Goal: Task Accomplishment & Management: Manage account settings

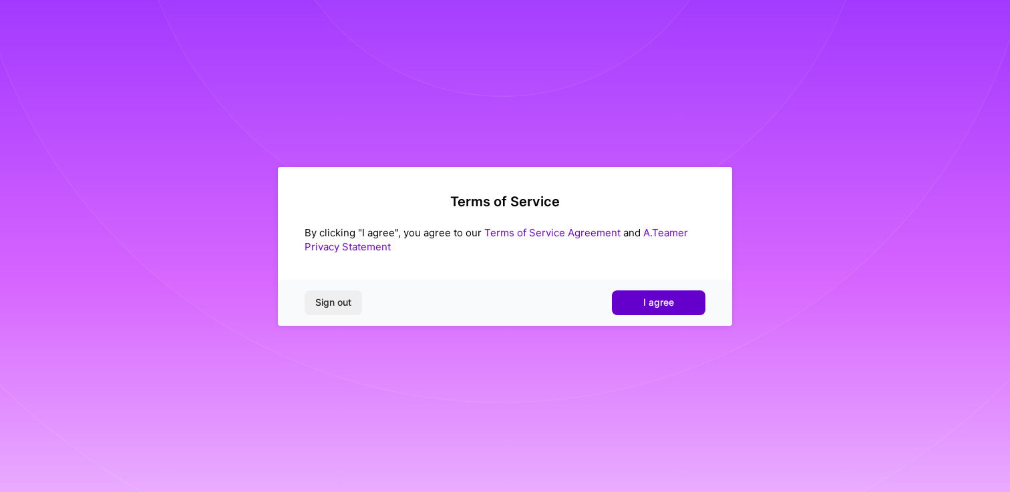
click at [656, 304] on span "I agree" at bounding box center [658, 302] width 31 height 13
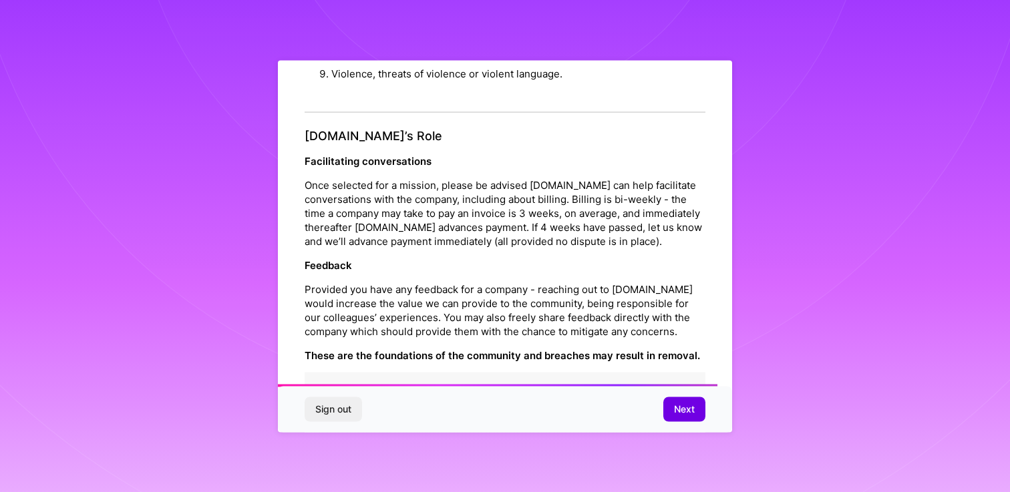
scroll to position [1465, 0]
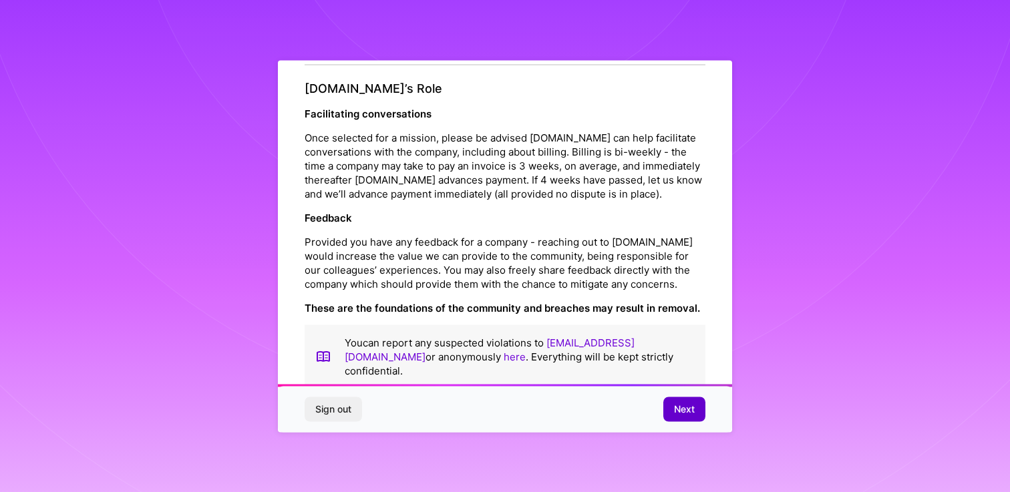
click at [677, 405] on span "Next" at bounding box center [684, 409] width 21 height 13
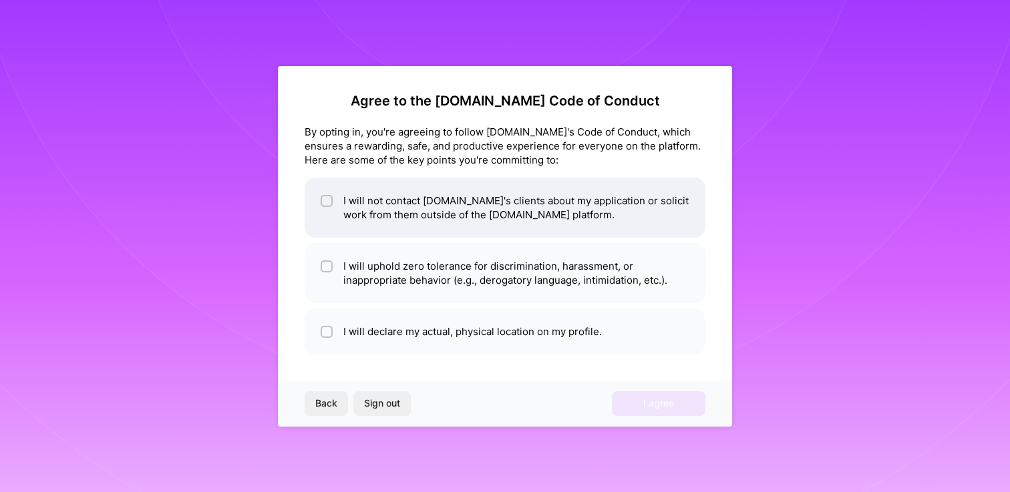
click at [327, 203] on input "checkbox" at bounding box center [327, 201] width 9 height 9
checkbox input "true"
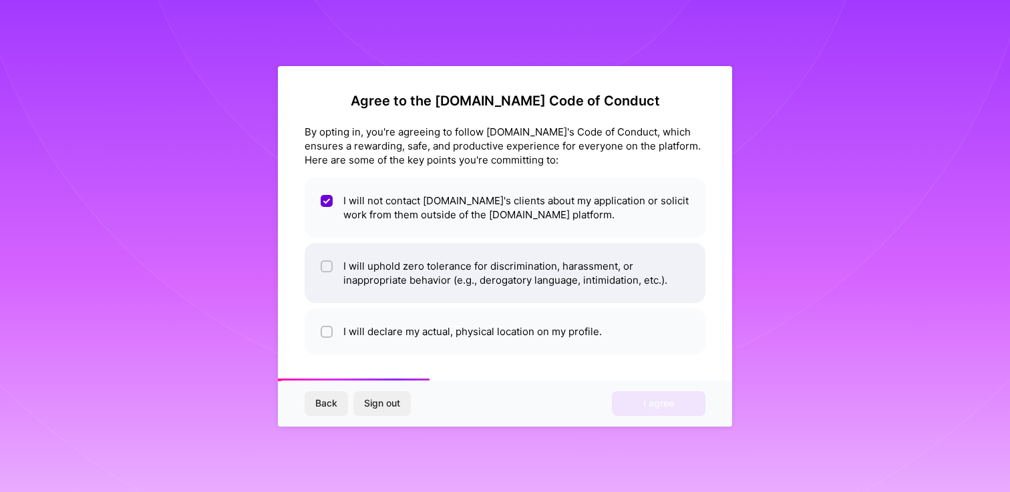
click at [325, 266] on input "checkbox" at bounding box center [327, 266] width 9 height 9
checkbox input "true"
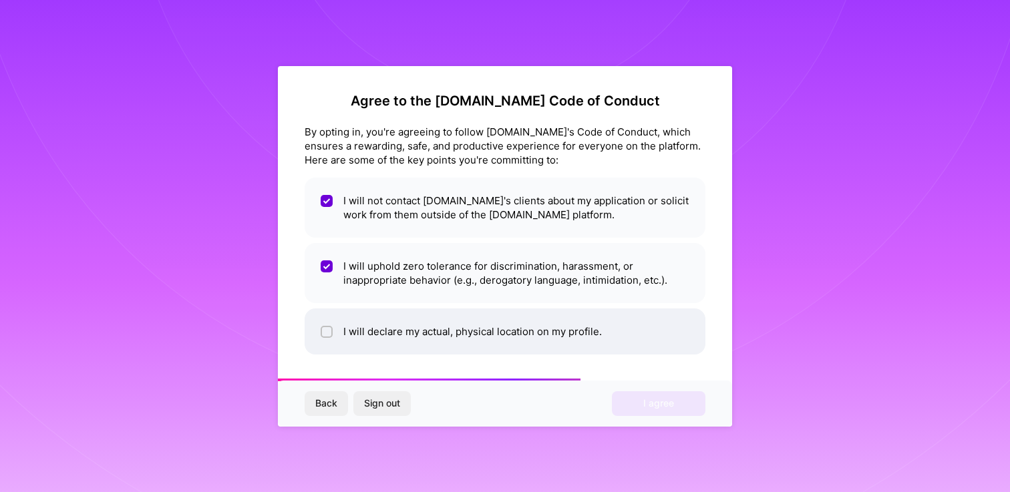
click at [323, 333] on input "checkbox" at bounding box center [327, 332] width 9 height 9
checkbox input "true"
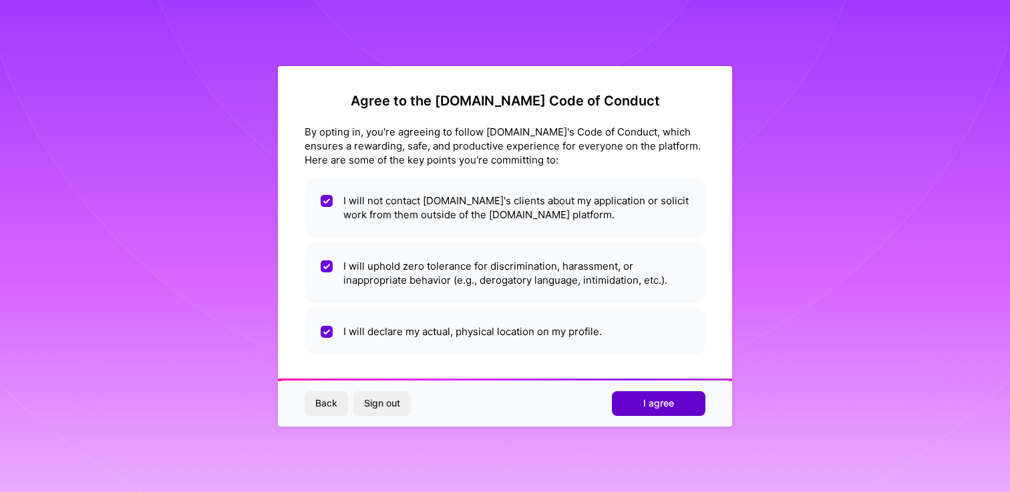
click at [632, 396] on button "I agree" at bounding box center [658, 403] width 93 height 24
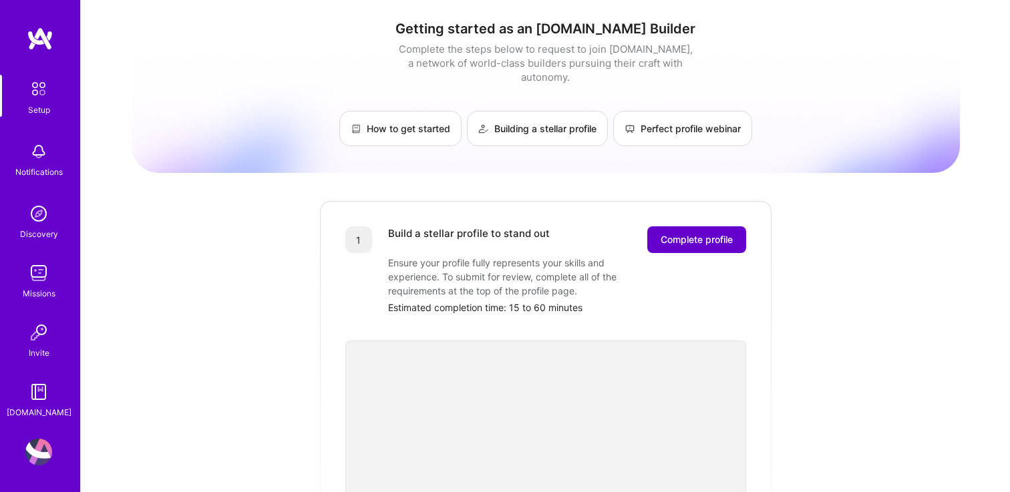
click at [680, 233] on span "Complete profile" at bounding box center [696, 239] width 72 height 13
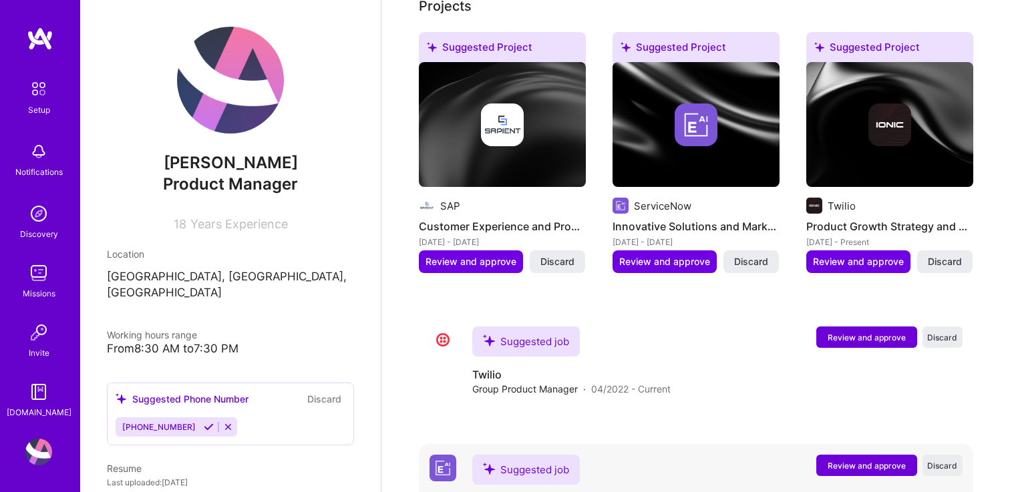
scroll to position [669, 0]
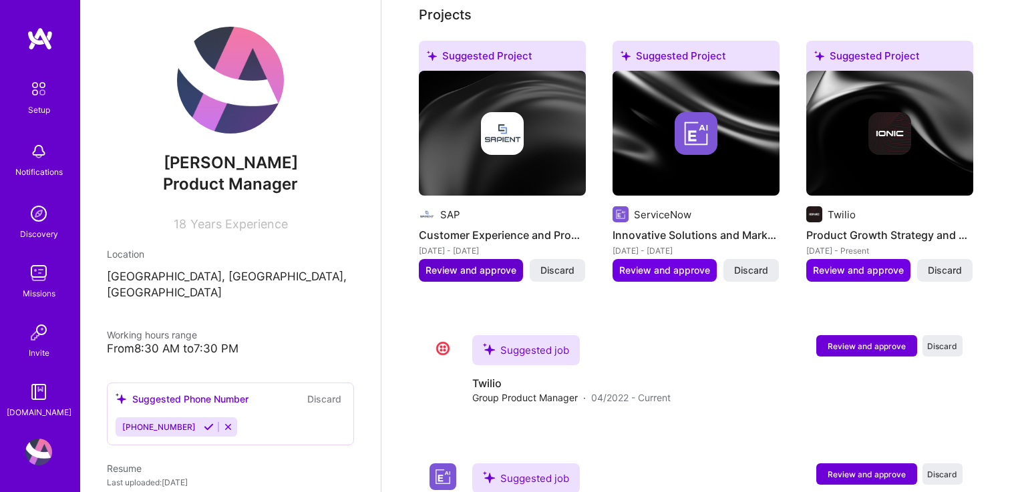
click at [512, 264] on span "Review and approve" at bounding box center [470, 270] width 91 height 13
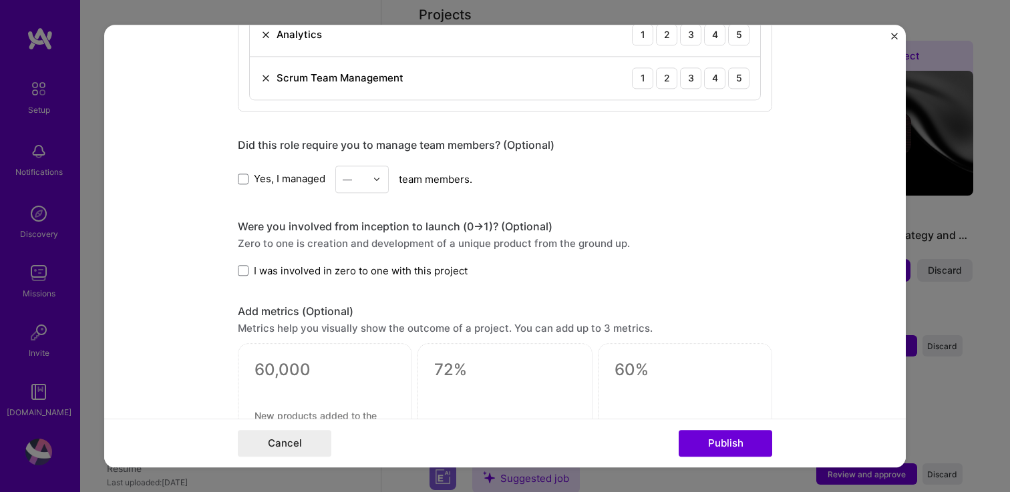
scroll to position [1178, 0]
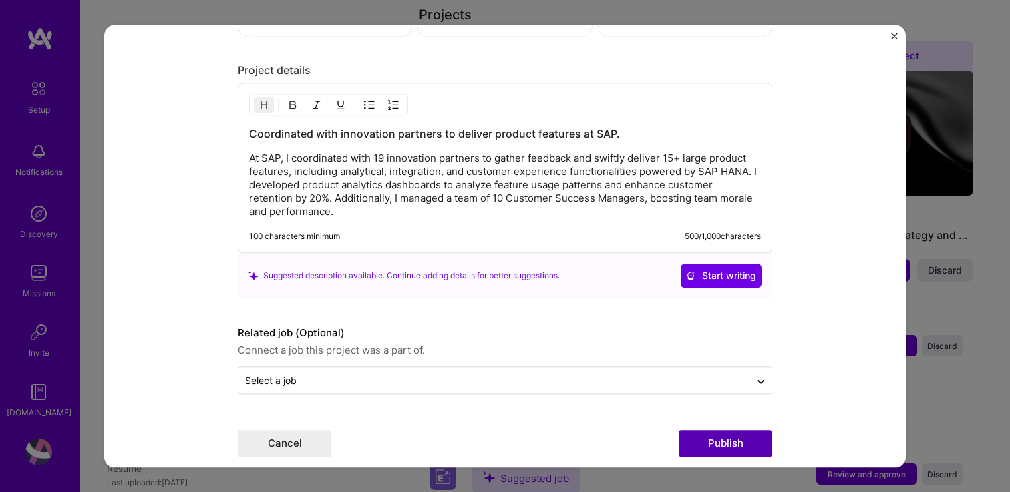
click at [710, 435] on button "Publish" at bounding box center [724, 443] width 93 height 27
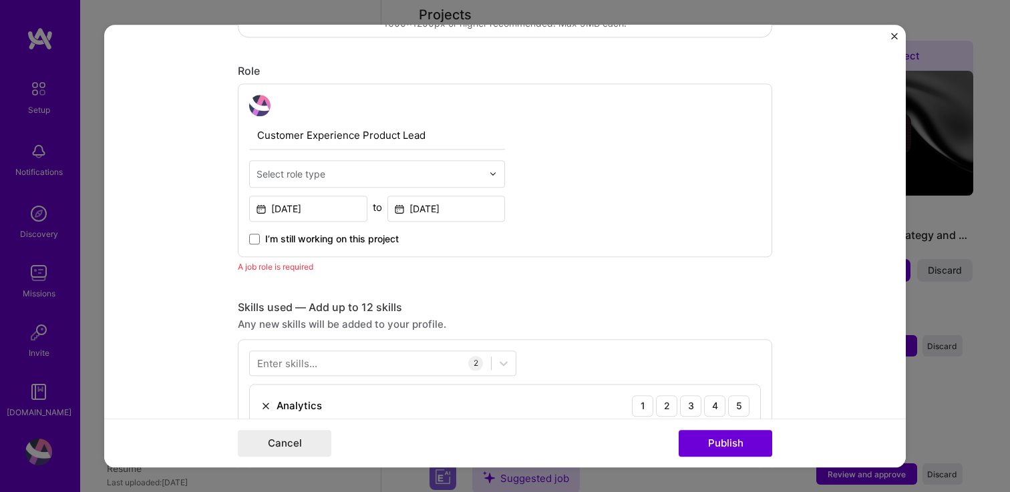
scroll to position [409, 0]
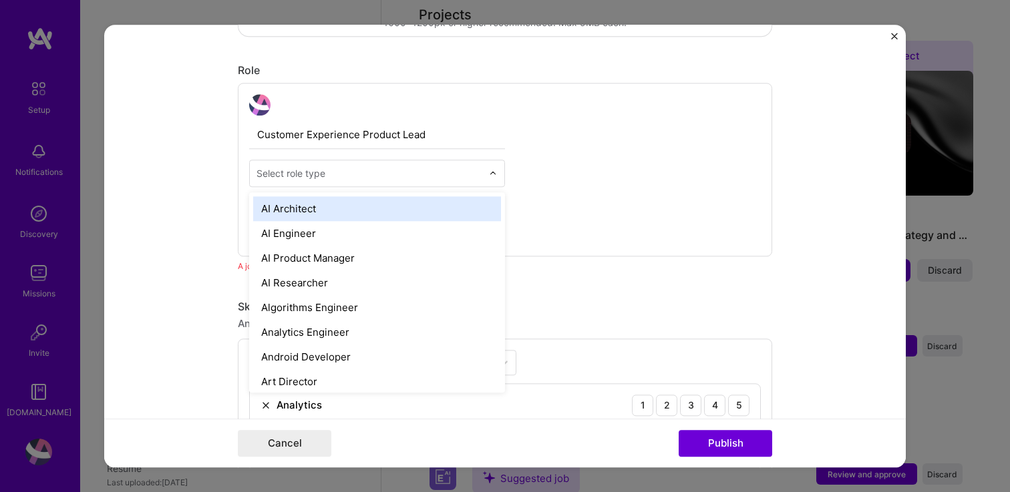
click at [410, 174] on input "text" at bounding box center [369, 173] width 226 height 14
type input "prod"
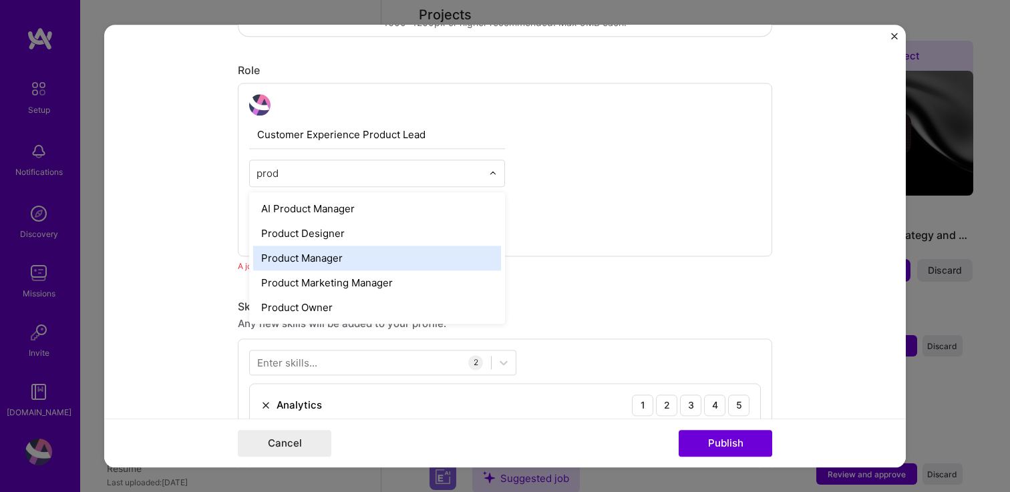
click at [337, 263] on div "Product Manager" at bounding box center [377, 258] width 248 height 25
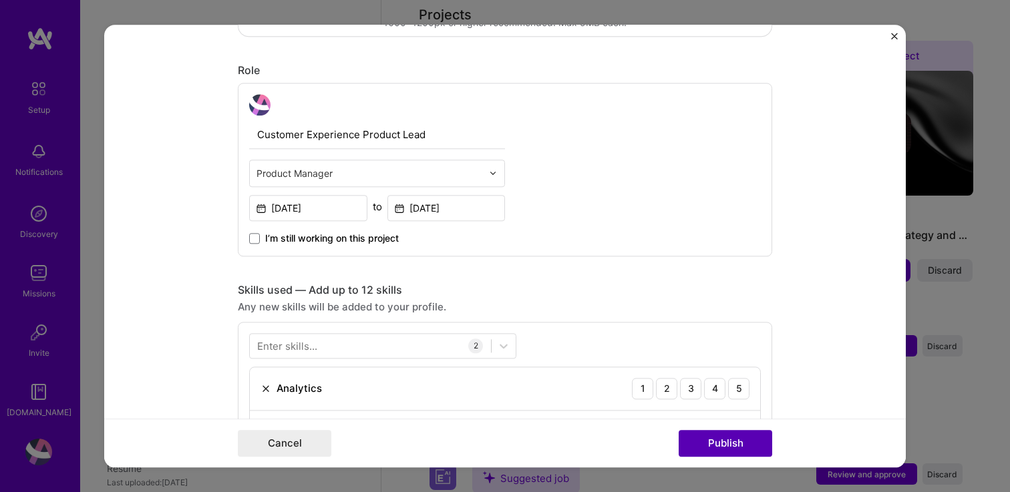
click at [710, 448] on button "Publish" at bounding box center [724, 443] width 93 height 27
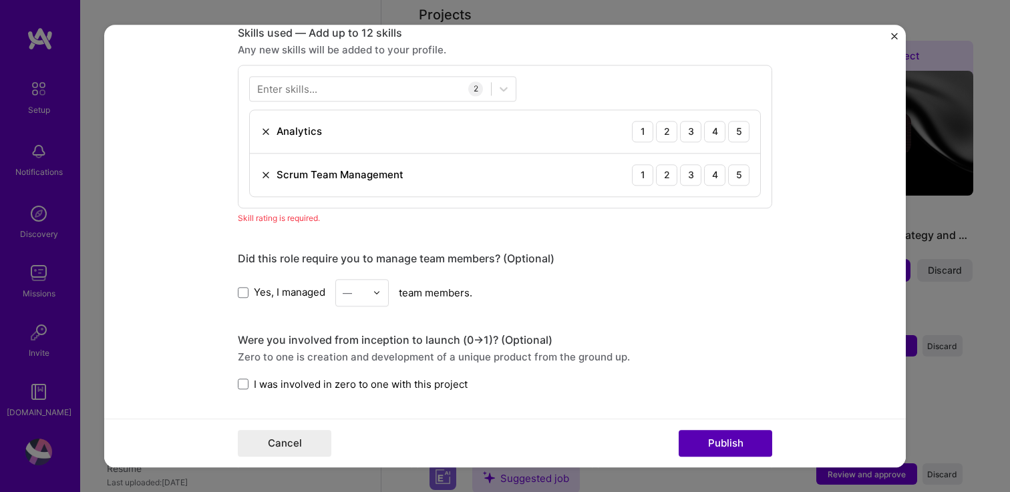
scroll to position [668, 0]
click at [715, 131] on div "4" at bounding box center [714, 129] width 21 height 21
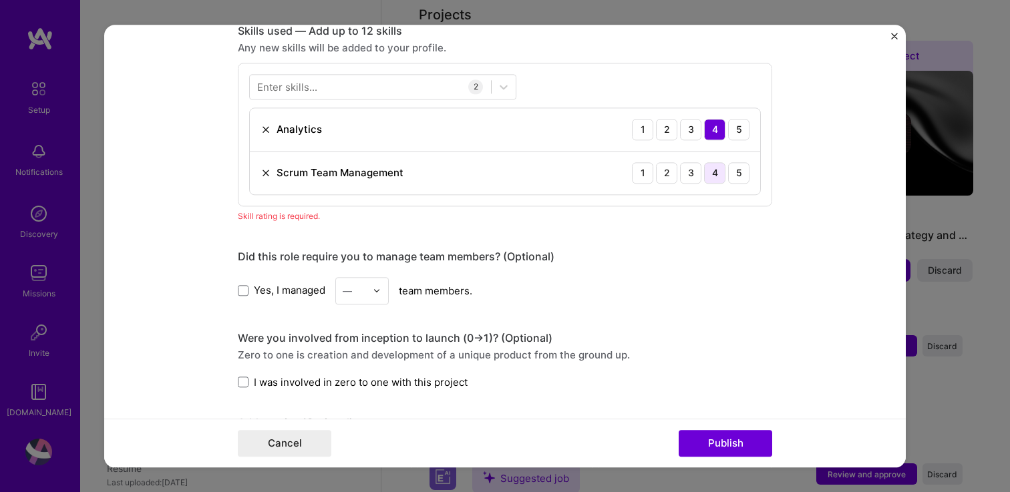
click at [715, 172] on div "4" at bounding box center [714, 172] width 21 height 21
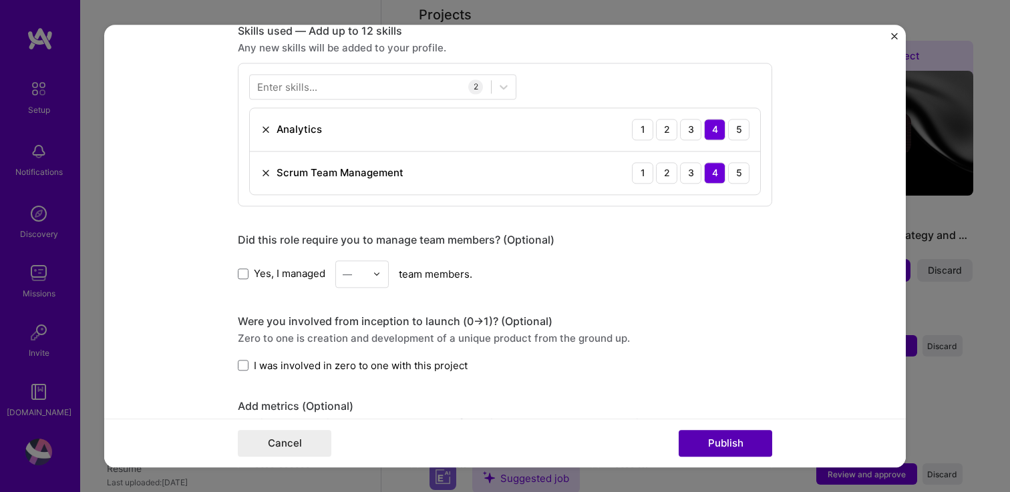
click at [729, 447] on button "Publish" at bounding box center [724, 443] width 93 height 27
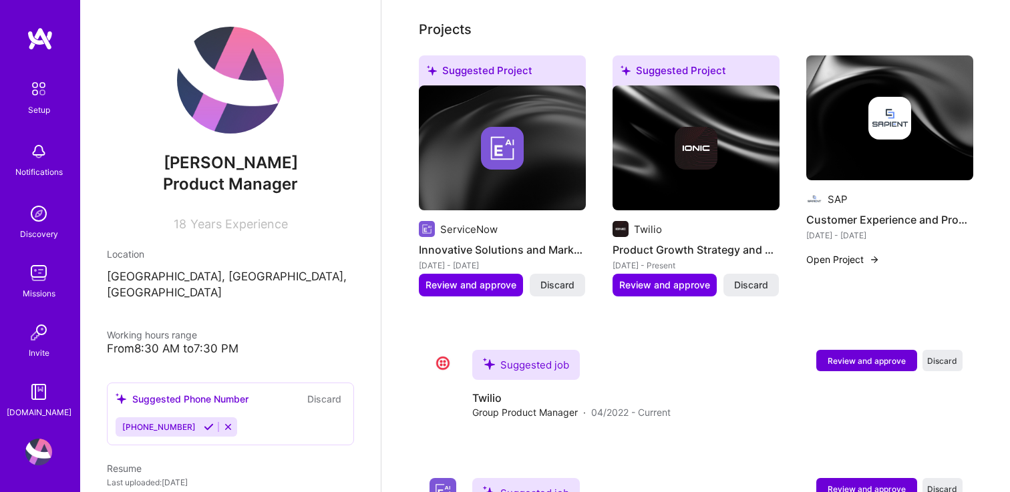
scroll to position [626, 0]
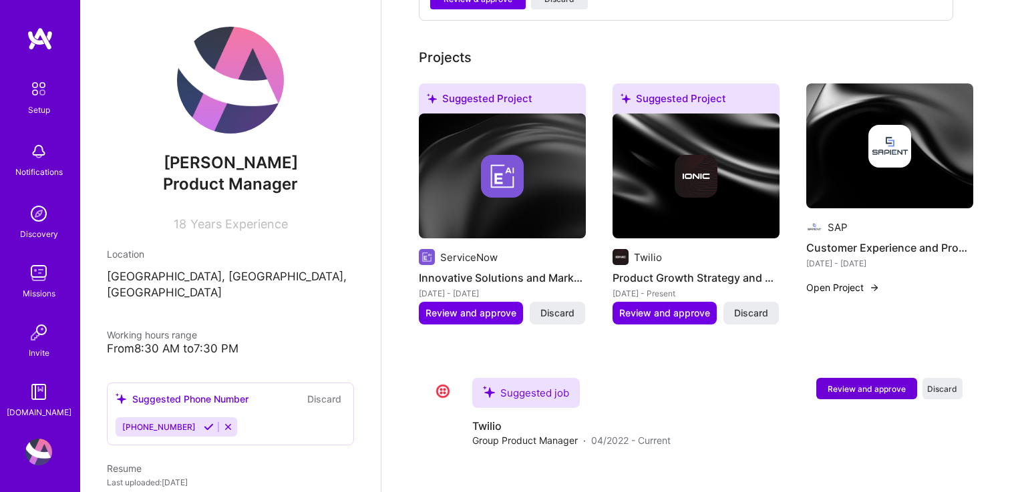
click at [688, 180] on img at bounding box center [695, 176] width 43 height 43
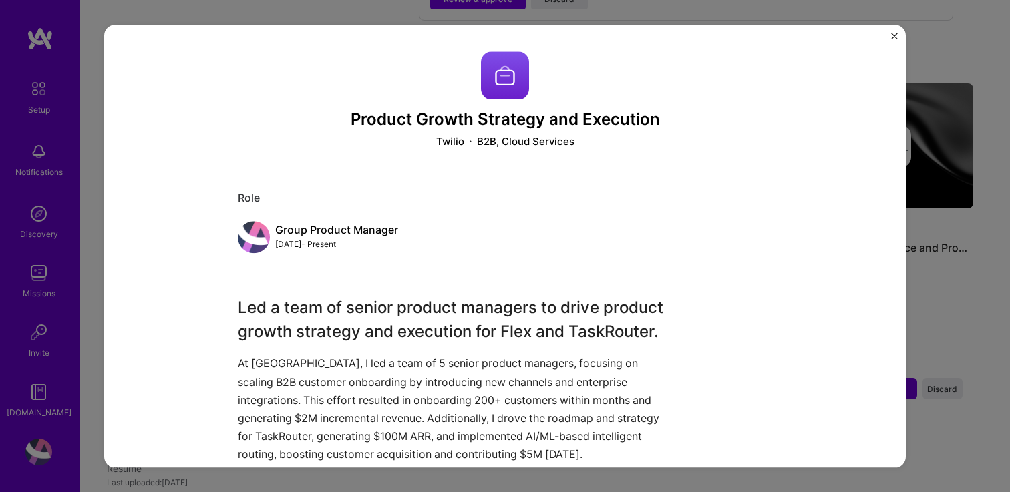
click at [890, 34] on div "Product Growth Strategy and Execution Twilio B2B, Cloud Services Role Group Pro…" at bounding box center [504, 246] width 801 height 443
click at [895, 37] on img "Close" at bounding box center [894, 36] width 7 height 7
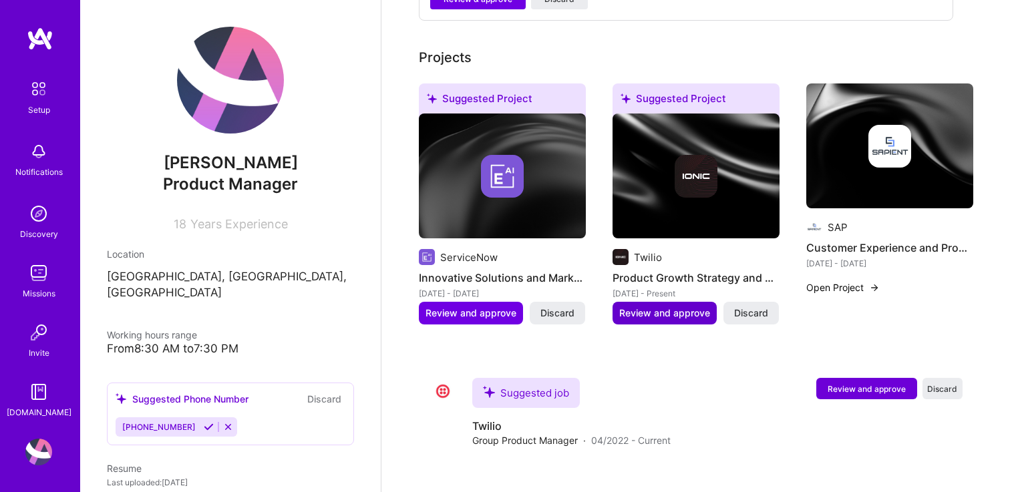
click at [681, 306] on span "Review and approve" at bounding box center [664, 312] width 91 height 13
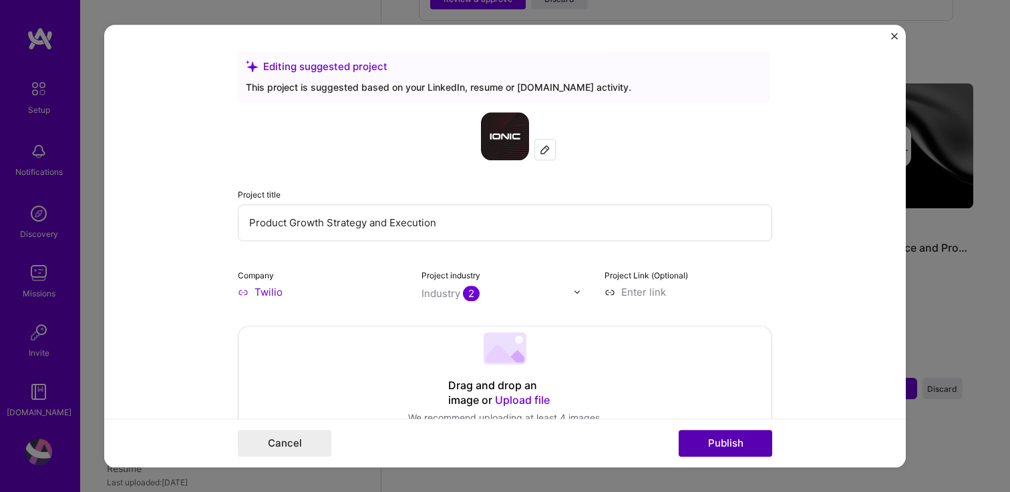
click at [716, 437] on button "Publish" at bounding box center [724, 443] width 93 height 27
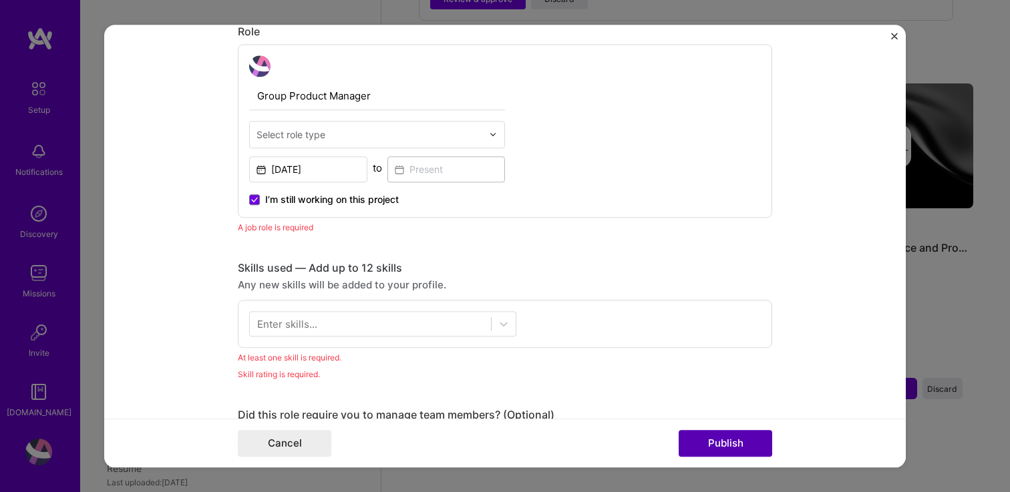
scroll to position [449, 0]
click at [369, 137] on input "text" at bounding box center [369, 134] width 226 height 14
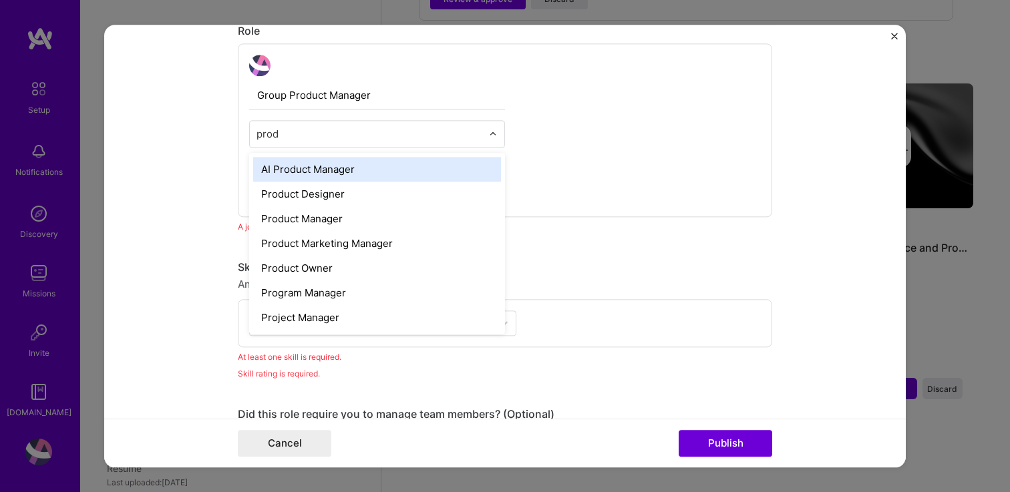
type input "produ"
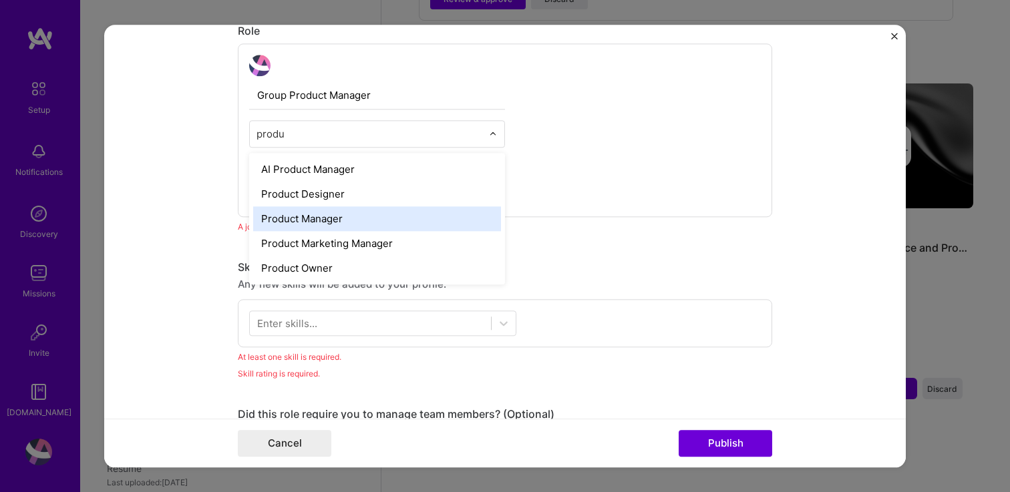
click at [325, 212] on div "Product Manager" at bounding box center [377, 218] width 248 height 25
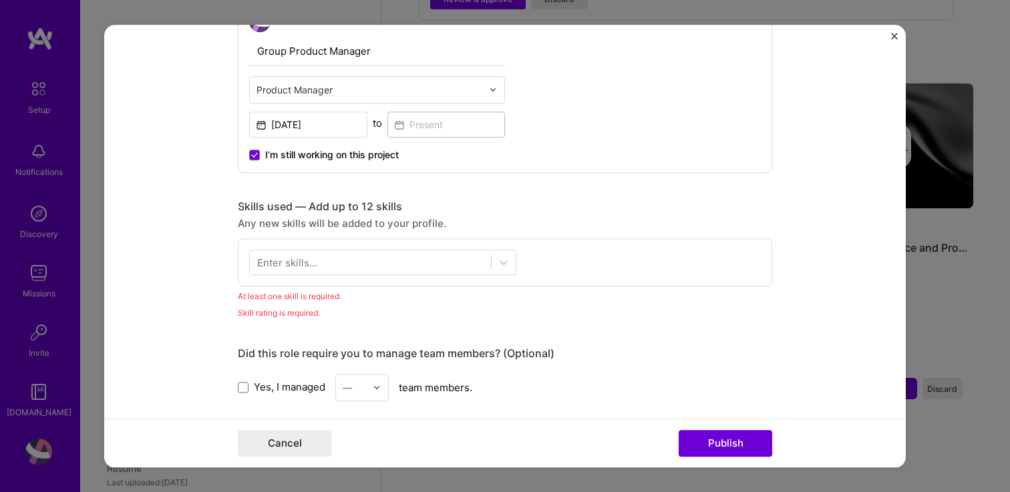
scroll to position [493, 0]
click at [245, 153] on div "Group Product Manager Product Manager [DATE] to I’m still working on this proje…" at bounding box center [505, 86] width 534 height 174
click at [249, 153] on span at bounding box center [254, 154] width 11 height 11
click at [0, 0] on input "I’m still working on this project" at bounding box center [0, 0] width 0 height 0
click at [415, 128] on input at bounding box center [446, 124] width 118 height 26
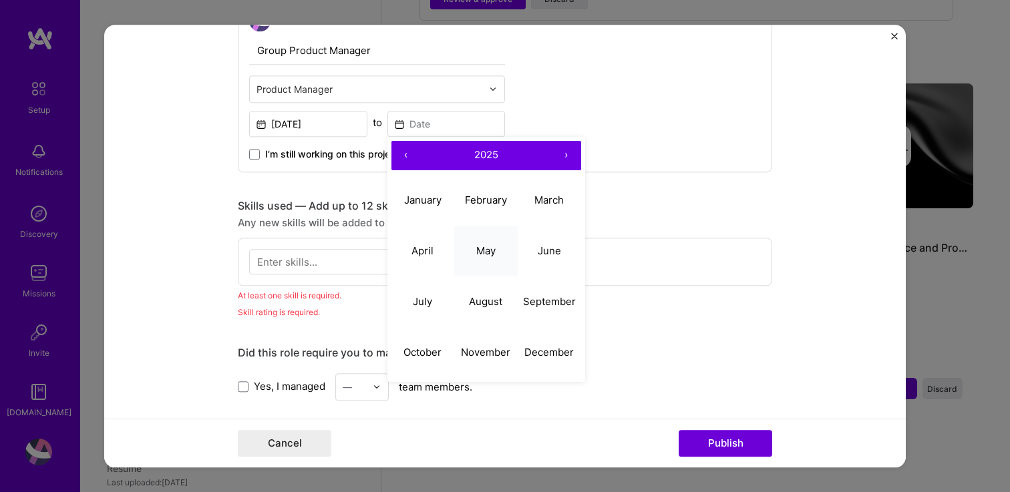
click at [489, 259] on button "May" at bounding box center [485, 251] width 63 height 51
type input "[DATE]"
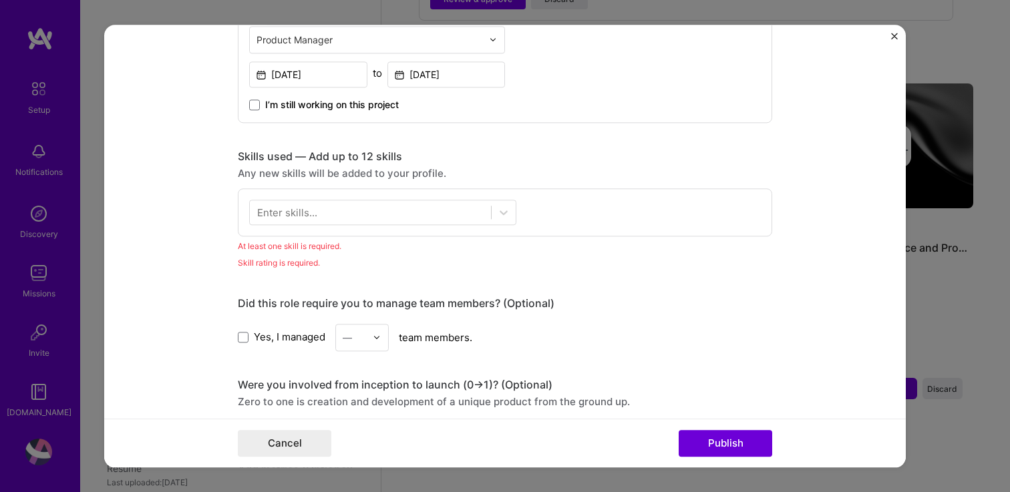
scroll to position [546, 0]
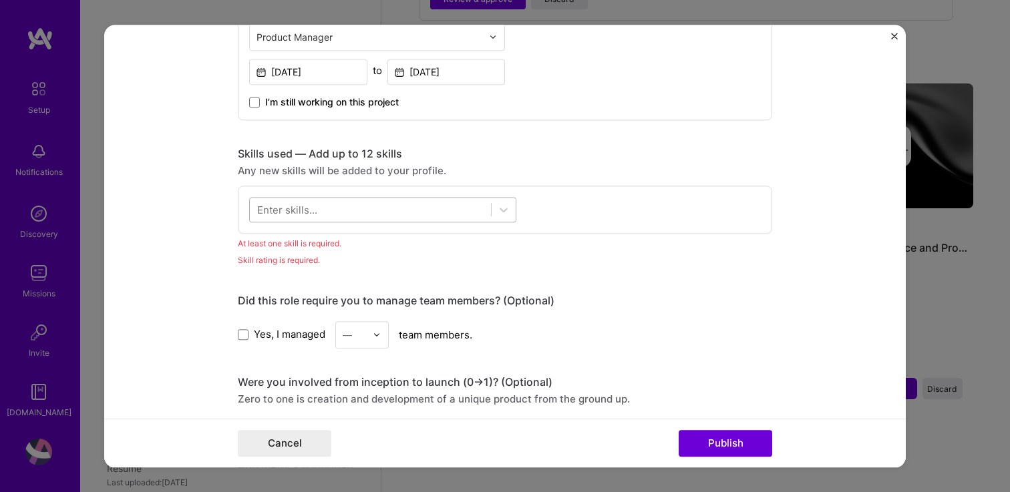
click at [369, 206] on div at bounding box center [370, 209] width 241 height 22
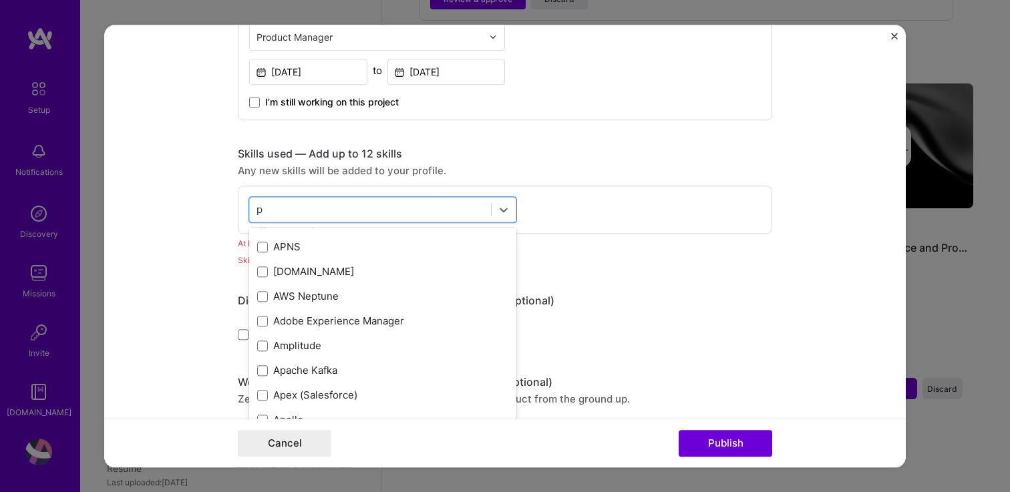
scroll to position [0, 0]
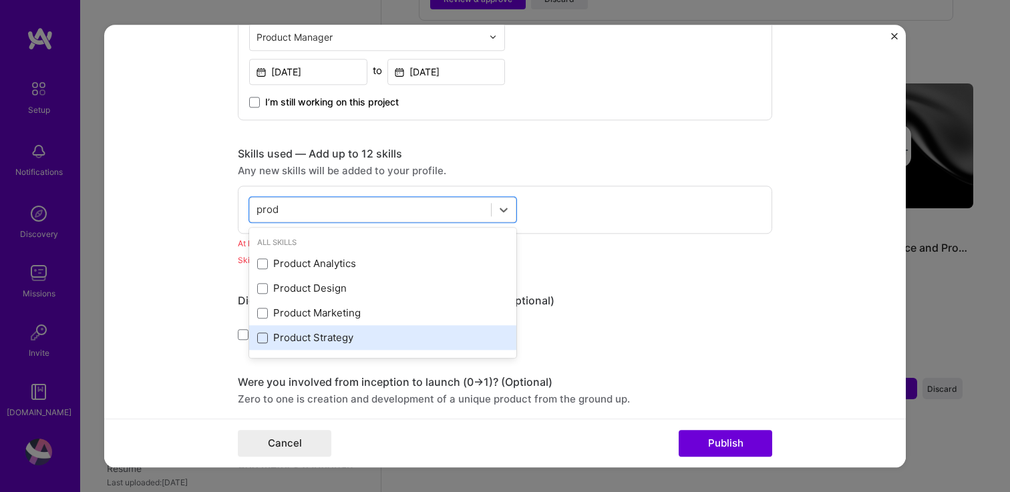
click at [259, 341] on span at bounding box center [262, 338] width 11 height 11
click at [0, 0] on input "checkbox" at bounding box center [0, 0] width 0 height 0
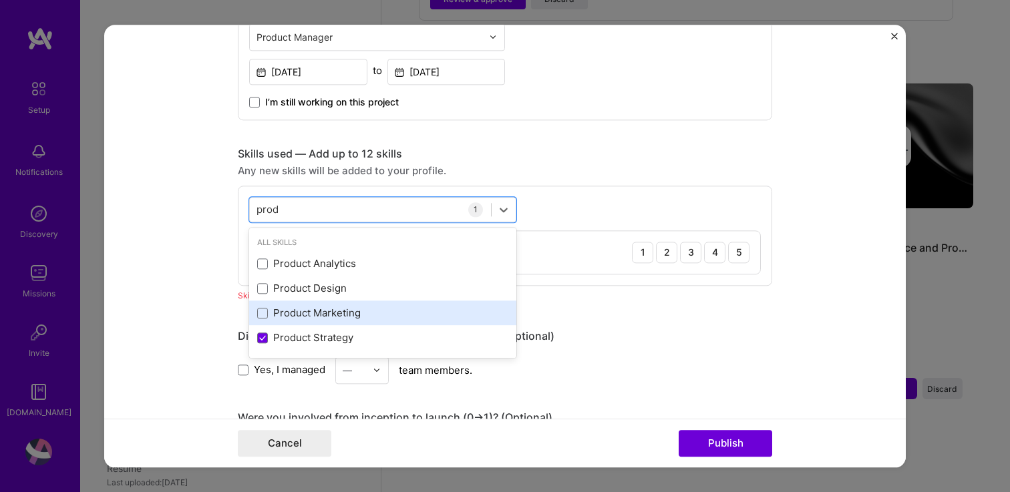
click at [262, 308] on div "Product Marketing" at bounding box center [382, 313] width 251 height 14
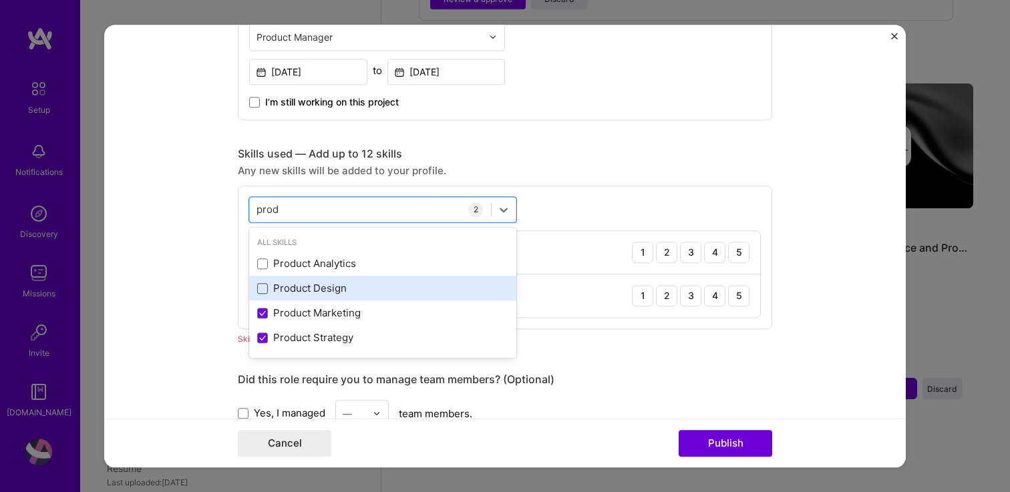
click at [262, 290] on span at bounding box center [262, 288] width 11 height 11
click at [0, 0] on input "checkbox" at bounding box center [0, 0] width 0 height 0
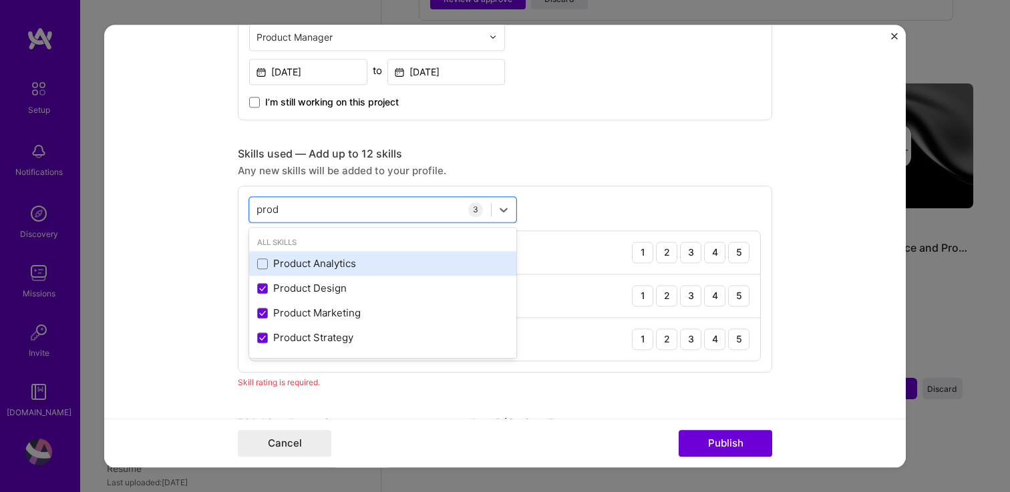
click at [262, 274] on div "Product Analytics" at bounding box center [382, 264] width 267 height 25
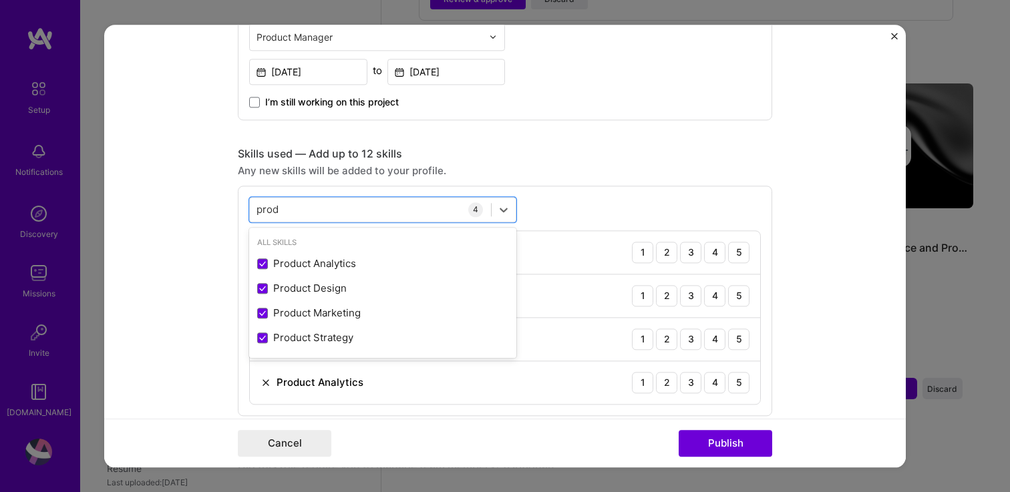
type input "prod"
click at [168, 351] on form "Editing suggested project This project is suggested based on your LinkedIn, res…" at bounding box center [504, 246] width 801 height 443
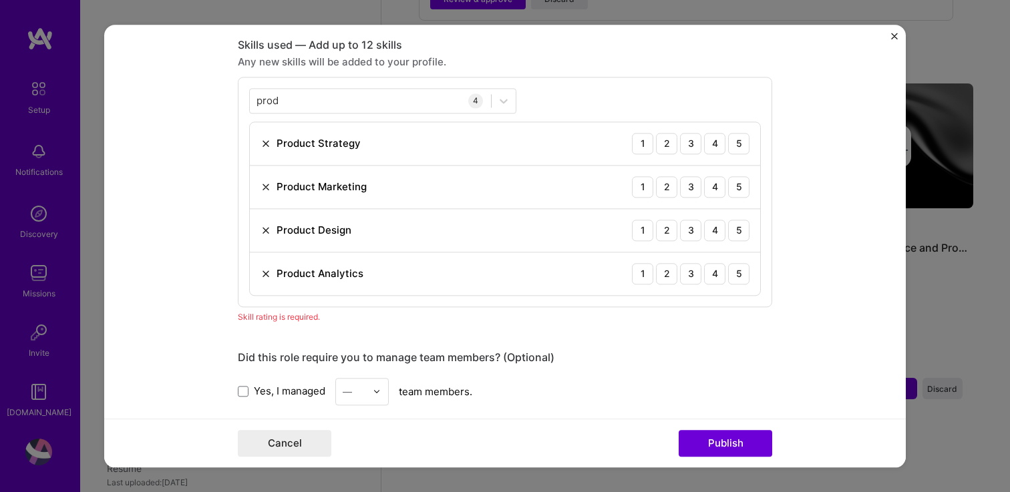
scroll to position [672, 0]
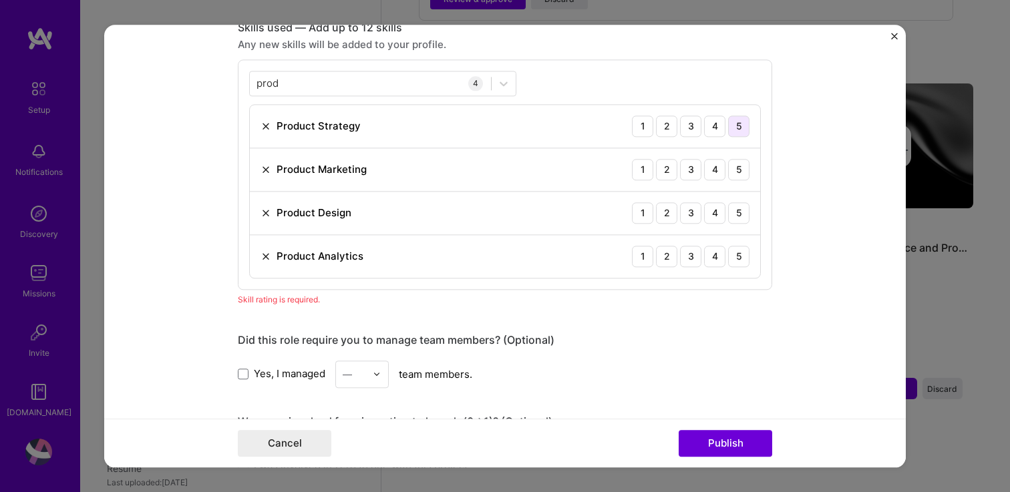
click at [737, 129] on div "5" at bounding box center [738, 126] width 21 height 21
click at [720, 168] on div "4" at bounding box center [714, 169] width 21 height 21
click at [720, 205] on div "4" at bounding box center [714, 212] width 21 height 21
click at [717, 252] on div "4" at bounding box center [714, 256] width 21 height 21
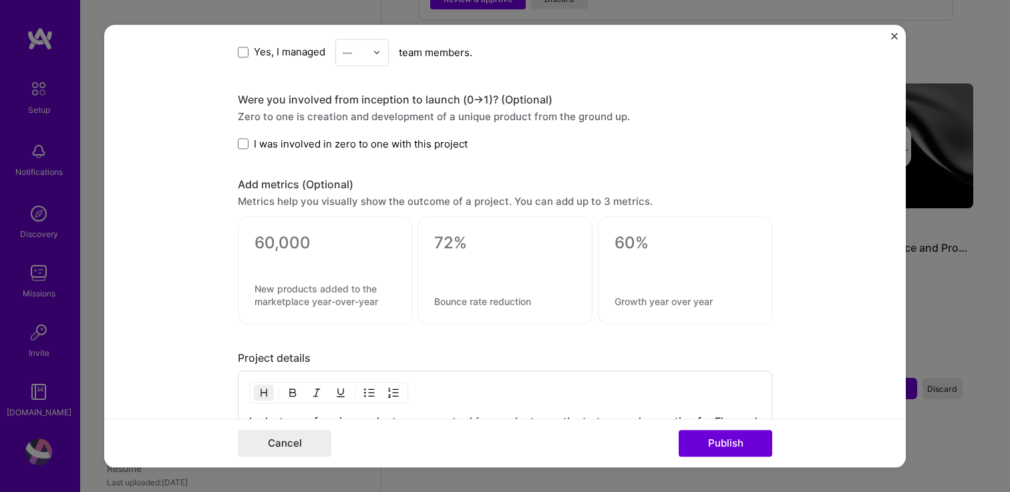
scroll to position [1053, 0]
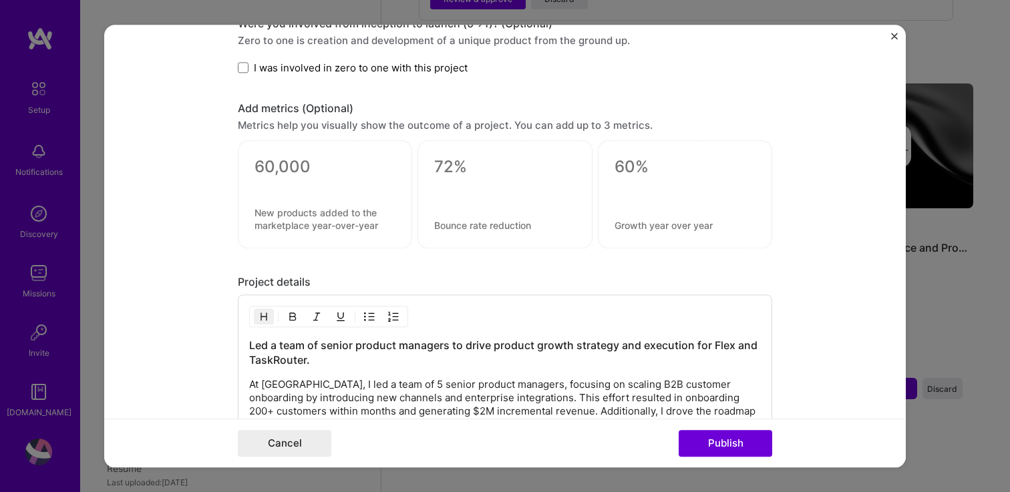
click at [720, 457] on div "Cancel Publish" at bounding box center [504, 443] width 801 height 49
click at [701, 441] on button "Publish" at bounding box center [724, 443] width 93 height 27
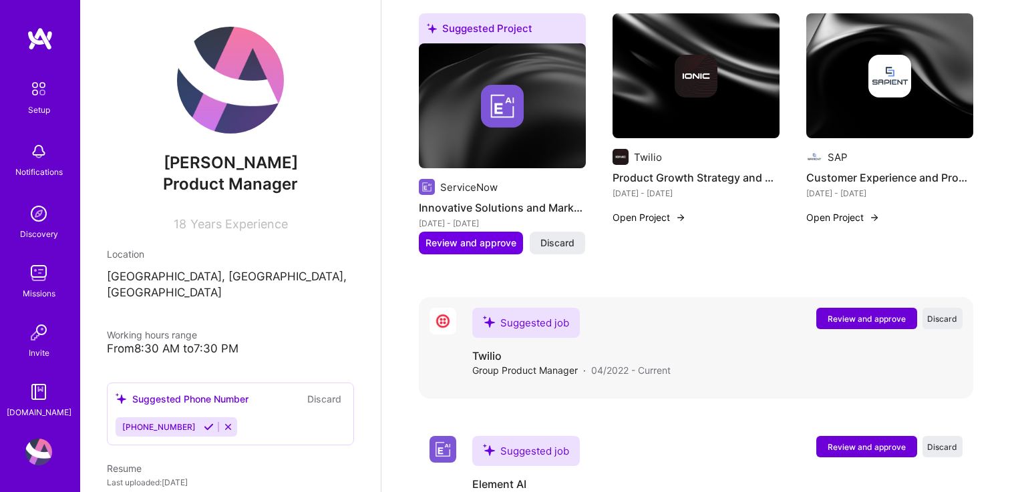
scroll to position [656, 0]
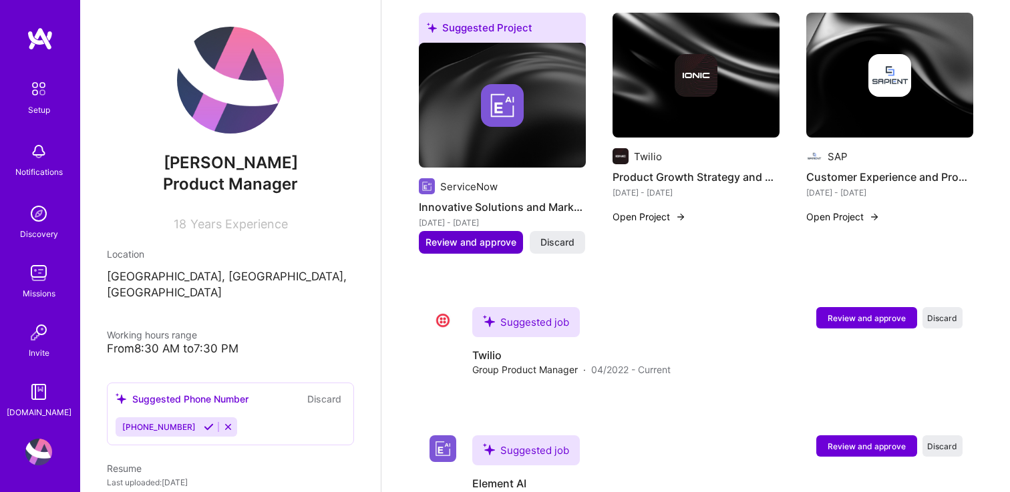
click at [468, 236] on span "Review and approve" at bounding box center [470, 242] width 91 height 13
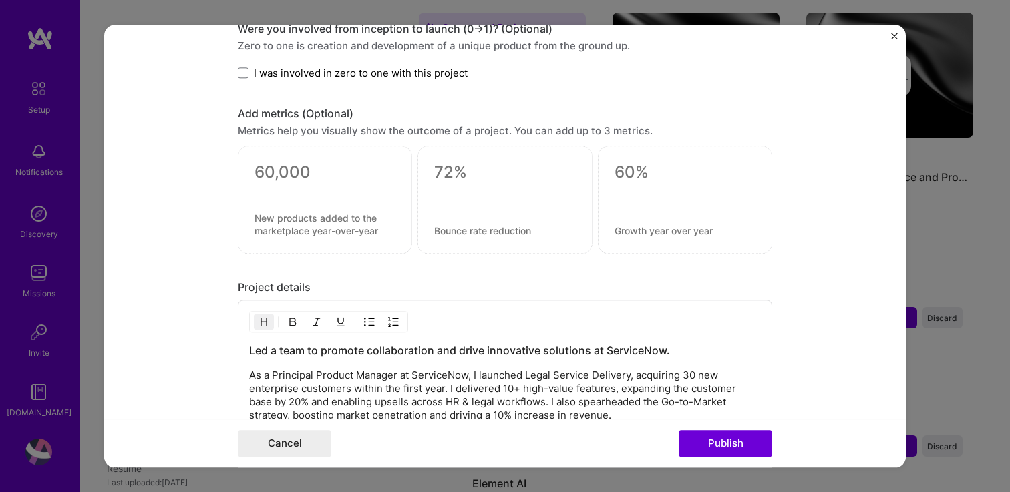
scroll to position [873, 0]
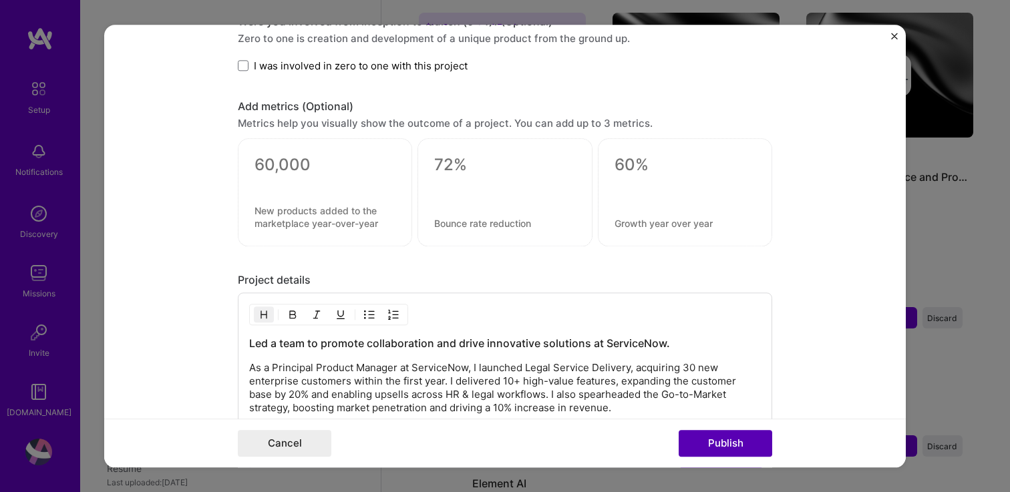
click at [730, 443] on button "Publish" at bounding box center [724, 443] width 93 height 27
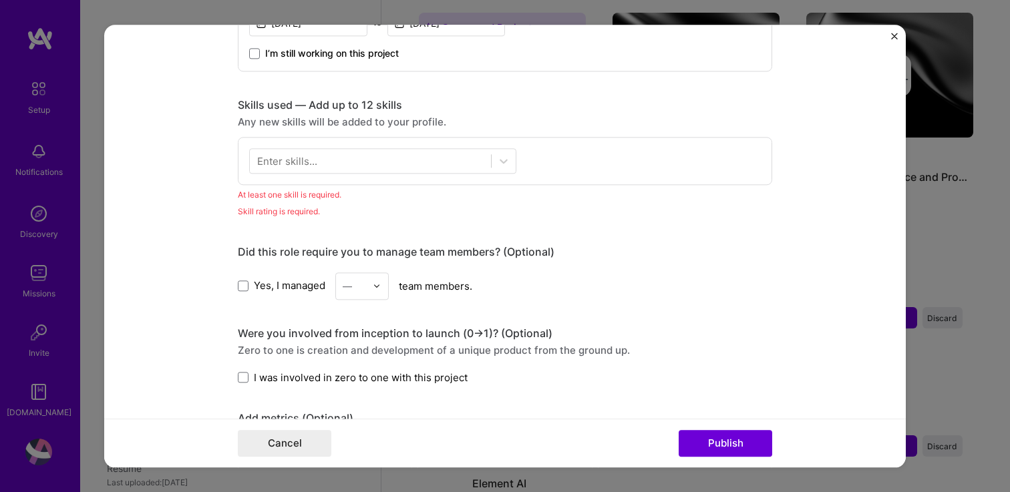
scroll to position [587, 0]
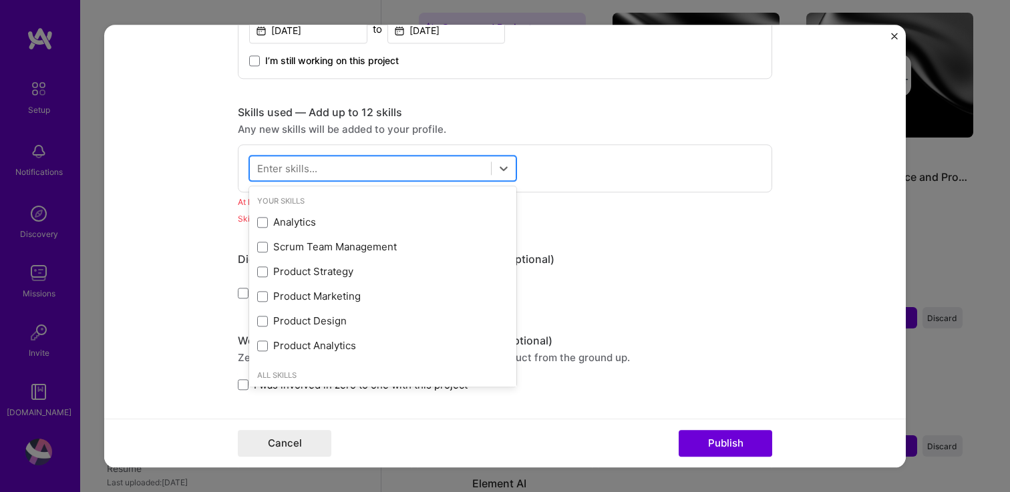
click at [407, 174] on div at bounding box center [370, 168] width 241 height 22
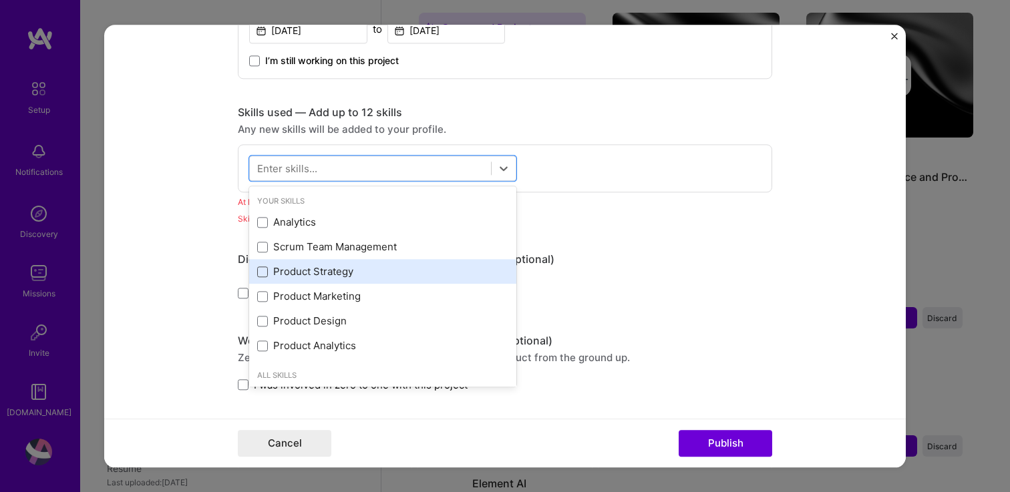
click at [264, 276] on span at bounding box center [262, 271] width 11 height 11
click at [0, 0] on input "checkbox" at bounding box center [0, 0] width 0 height 0
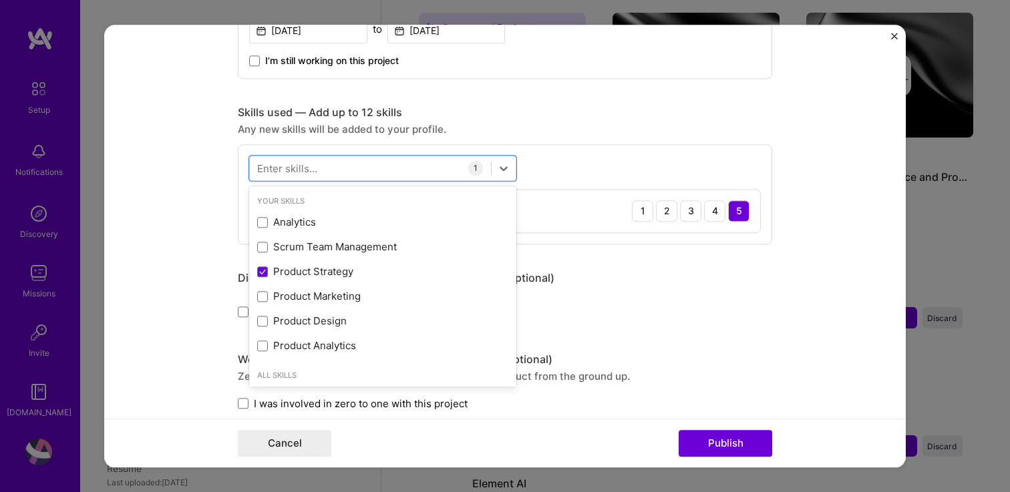
click at [652, 297] on div "Did this role require you to manage team members? (Optional) Yes, I managed — t…" at bounding box center [505, 298] width 534 height 55
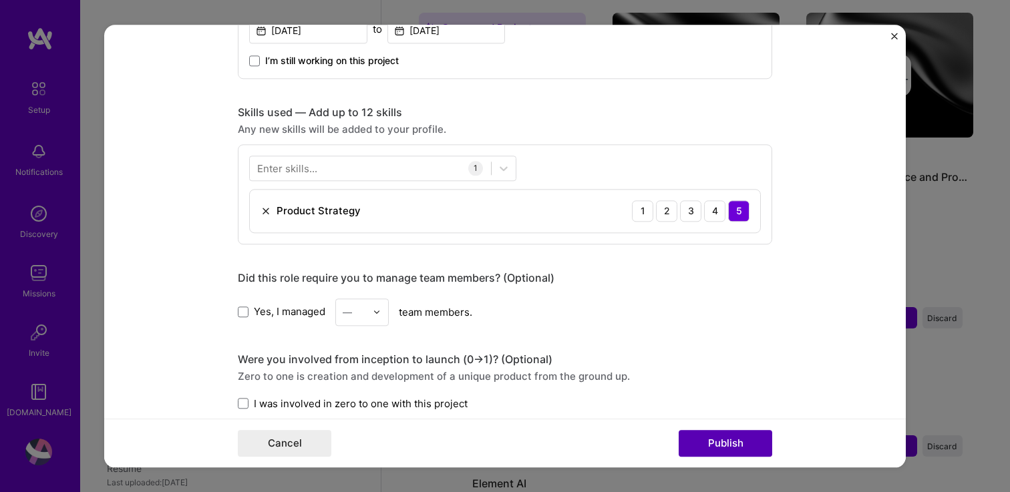
click at [718, 441] on button "Publish" at bounding box center [724, 443] width 93 height 27
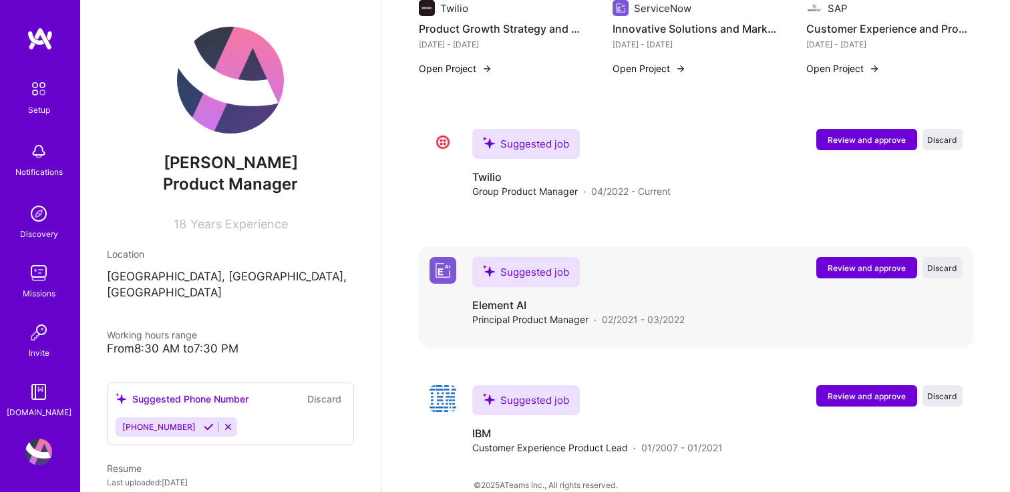
scroll to position [800, 0]
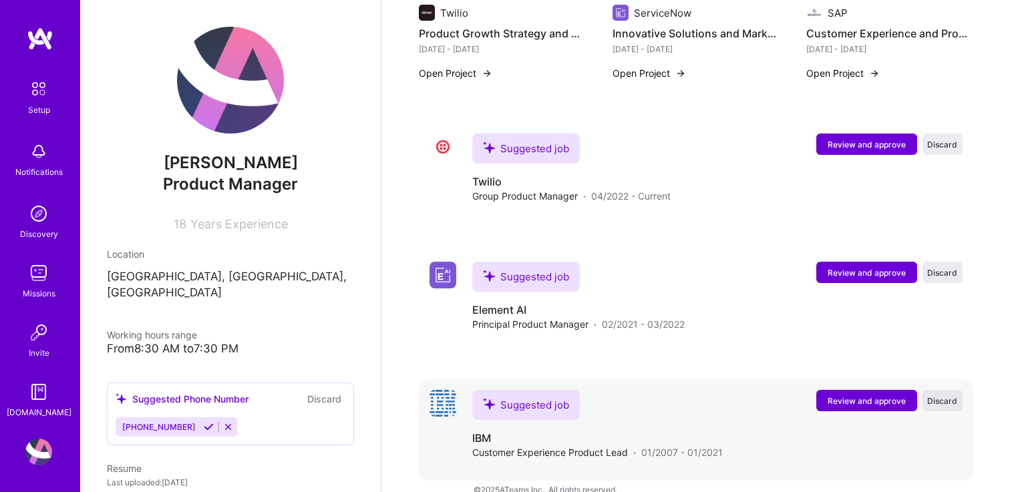
click at [948, 395] on span "Discard" at bounding box center [942, 400] width 30 height 11
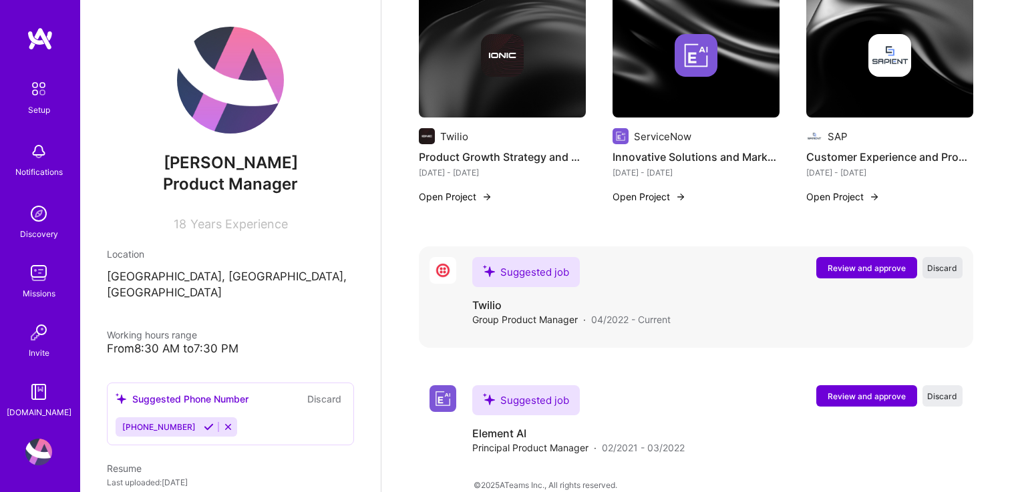
click at [929, 262] on span "Discard" at bounding box center [942, 267] width 30 height 11
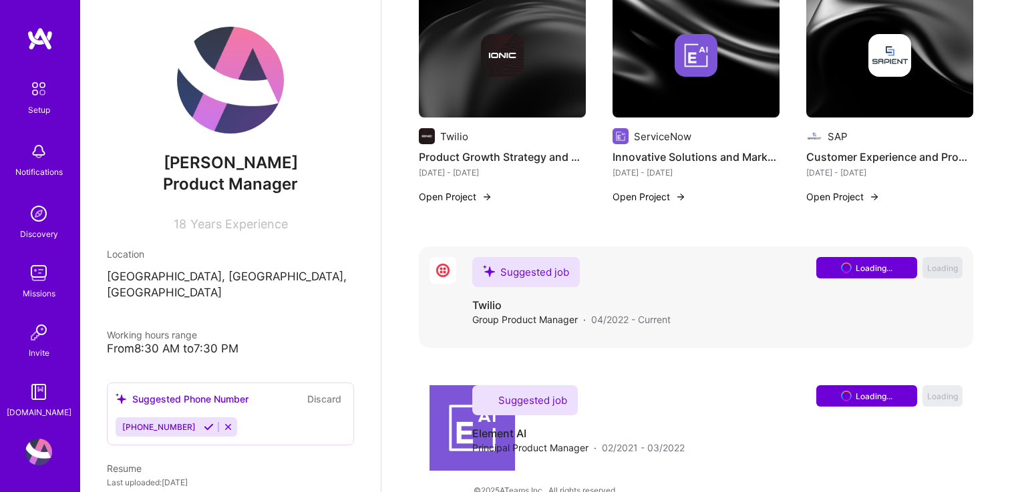
scroll to position [548, 0]
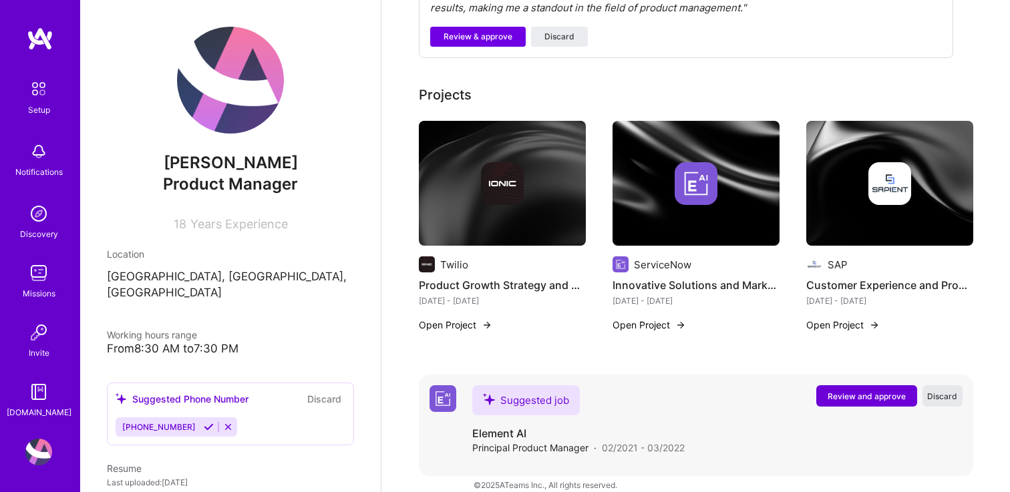
click at [951, 391] on span "Discard" at bounding box center [942, 396] width 30 height 11
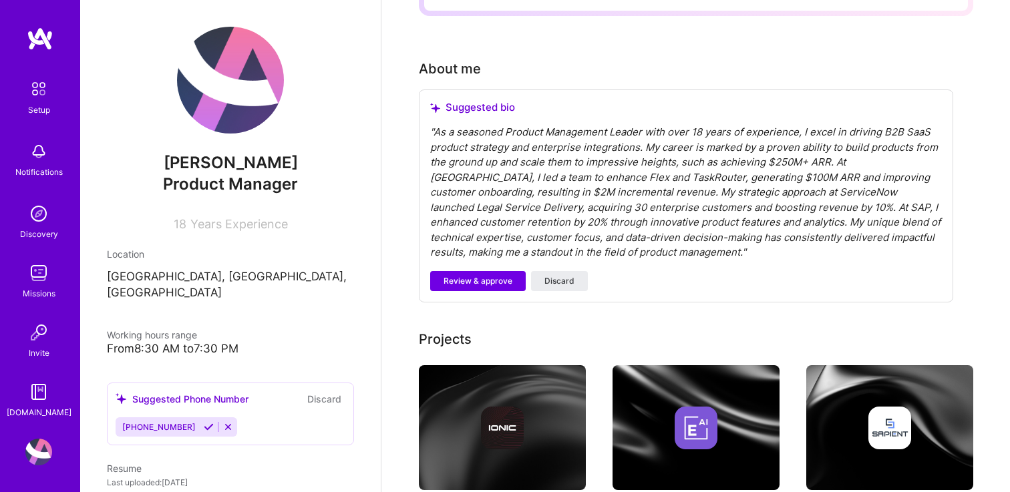
scroll to position [301, 0]
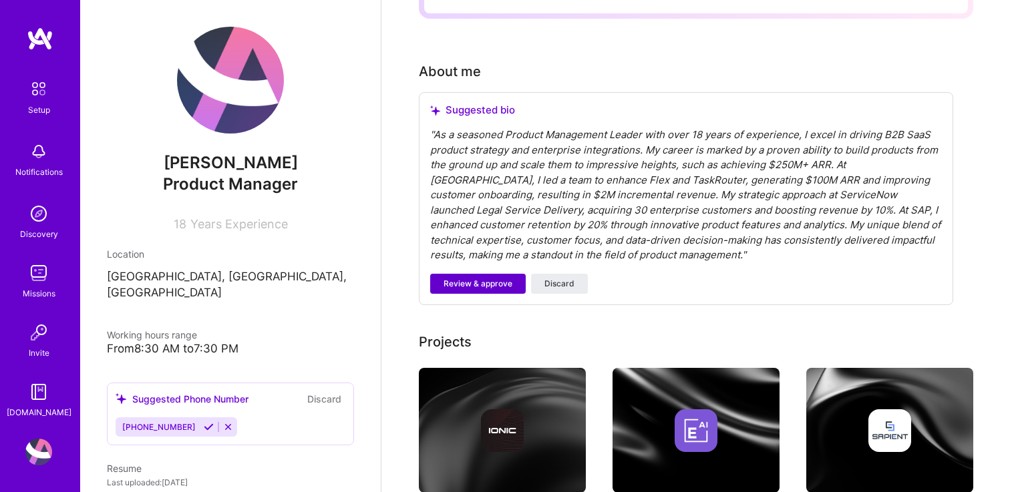
click at [471, 278] on span "Review & approve" at bounding box center [477, 284] width 69 height 12
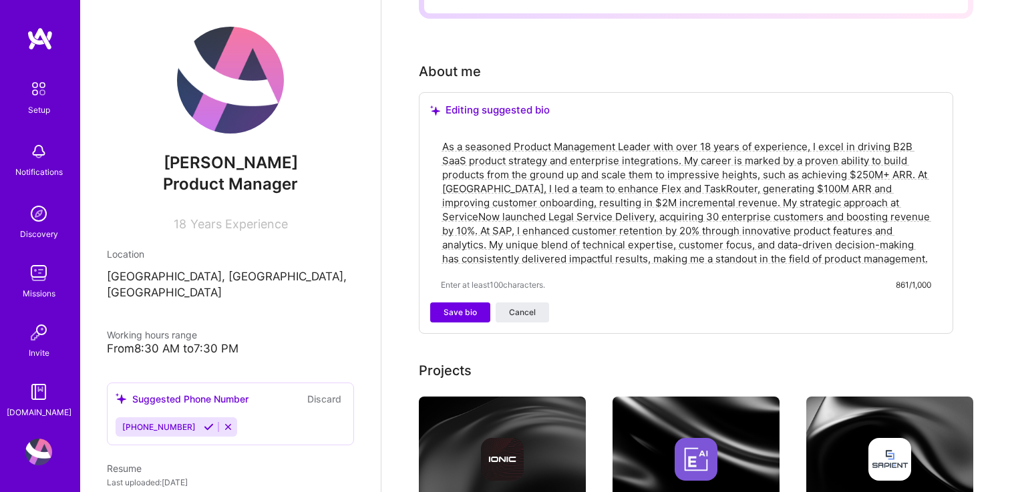
drag, startPoint x: 598, startPoint y: 168, endPoint x: 750, endPoint y: 242, distance: 169.9
click at [750, 242] on textarea "As a seasoned Product Management Leader with over 18 years of experience, I exc…" at bounding box center [686, 202] width 490 height 129
drag, startPoint x: 746, startPoint y: 256, endPoint x: 589, endPoint y: 137, distance: 196.8
click at [589, 137] on div "As a seasoned Product Management Leader with over 18 years of experience, I exc…" at bounding box center [685, 215] width 511 height 175
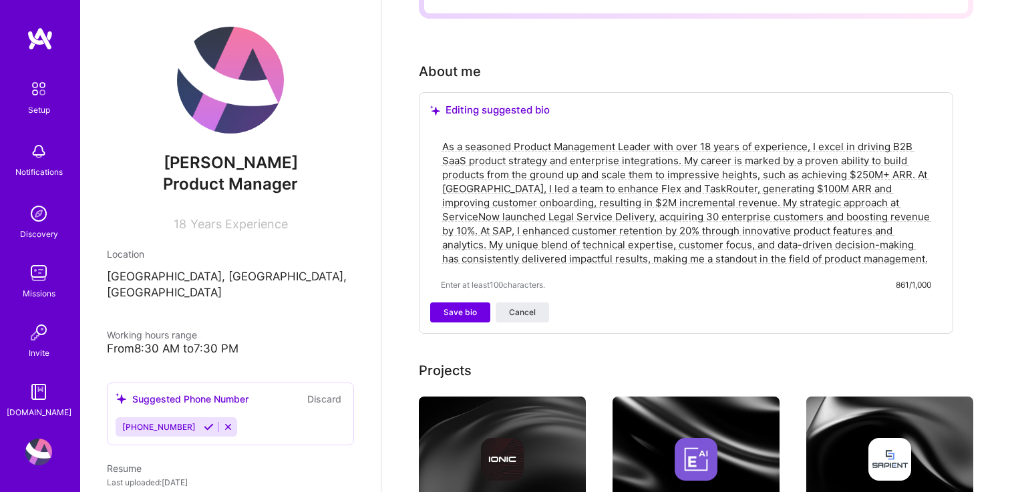
drag, startPoint x: 688, startPoint y: 253, endPoint x: 562, endPoint y: 136, distance: 172.0
click at [562, 136] on div "As a seasoned Product Management Leader with over 18 years of experience, I exc…" at bounding box center [685, 215] width 511 height 175
click at [468, 304] on button "Save bio" at bounding box center [460, 312] width 60 height 20
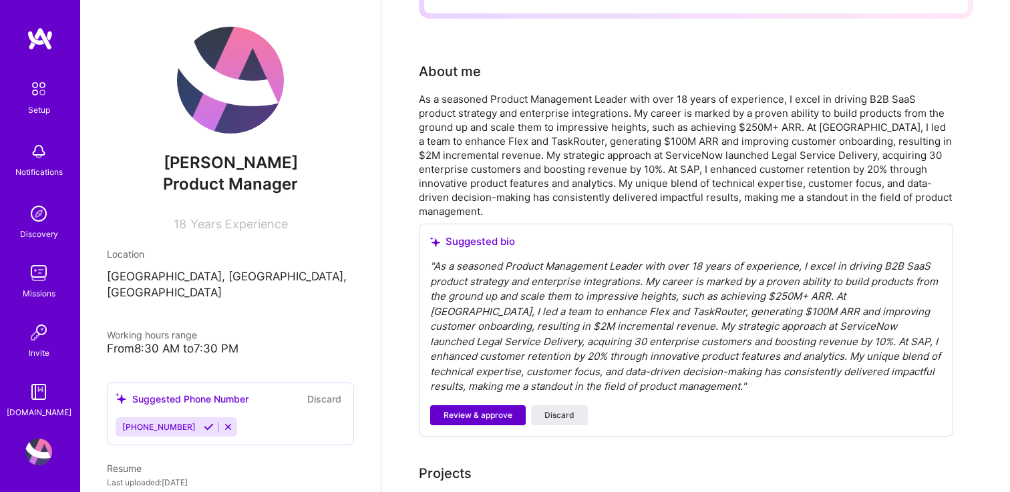
click at [501, 409] on span "Review & approve" at bounding box center [477, 415] width 69 height 12
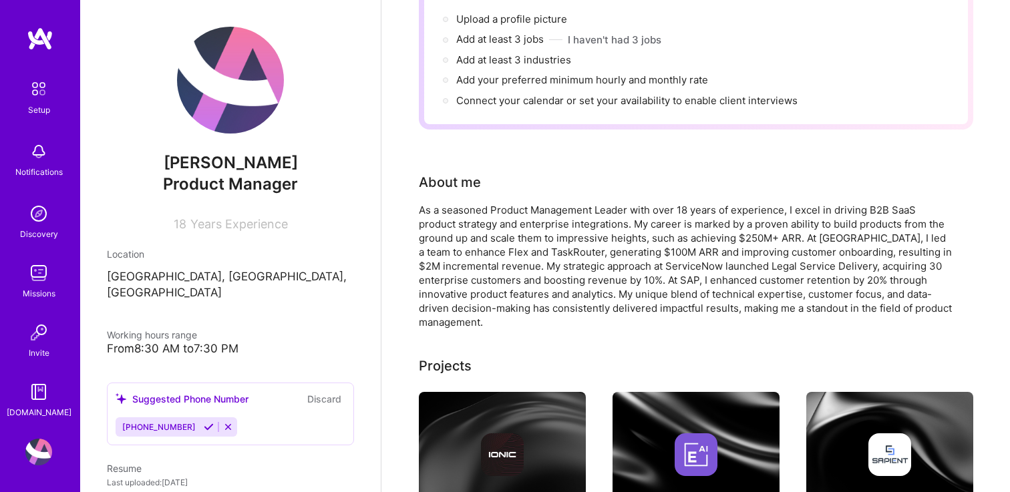
scroll to position [0, 0]
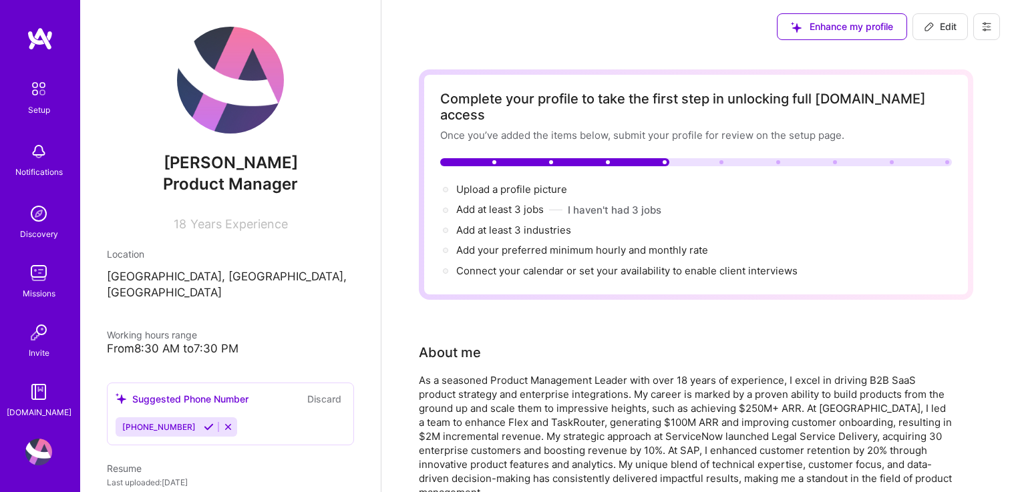
click at [983, 26] on icon at bounding box center [986, 26] width 11 height 11
click at [879, 306] on div "Complete your profile to take the first step in unlocking full [DOMAIN_NAME] ac…" at bounding box center [696, 442] width 554 height 747
click at [21, 235] on div "Discovery" at bounding box center [39, 234] width 38 height 14
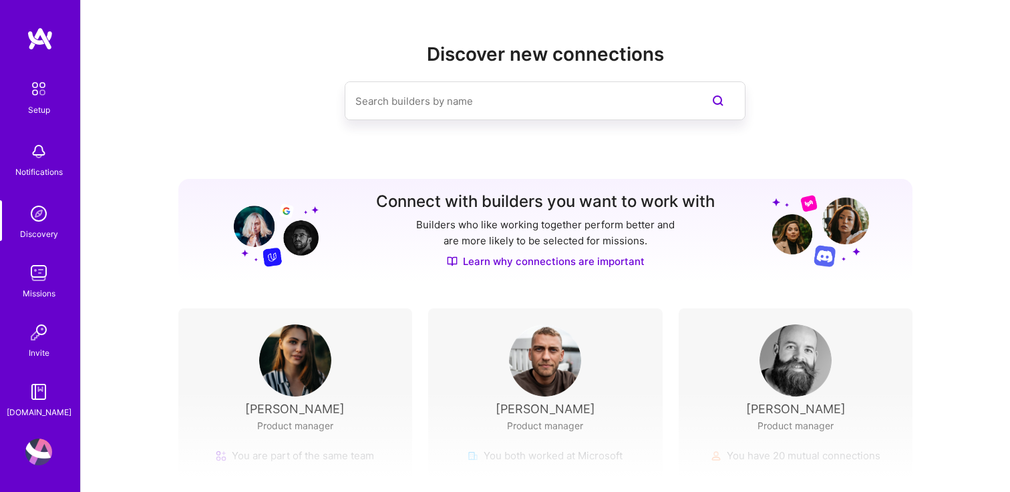
click at [29, 97] on img at bounding box center [39, 89] width 28 height 28
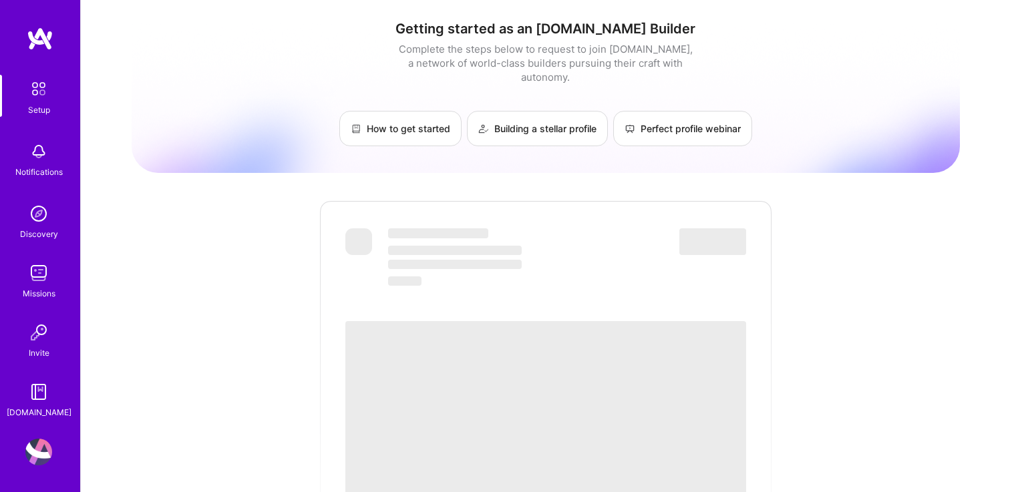
click at [26, 158] on img at bounding box center [38, 151] width 27 height 27
click at [40, 221] on img at bounding box center [38, 213] width 27 height 27
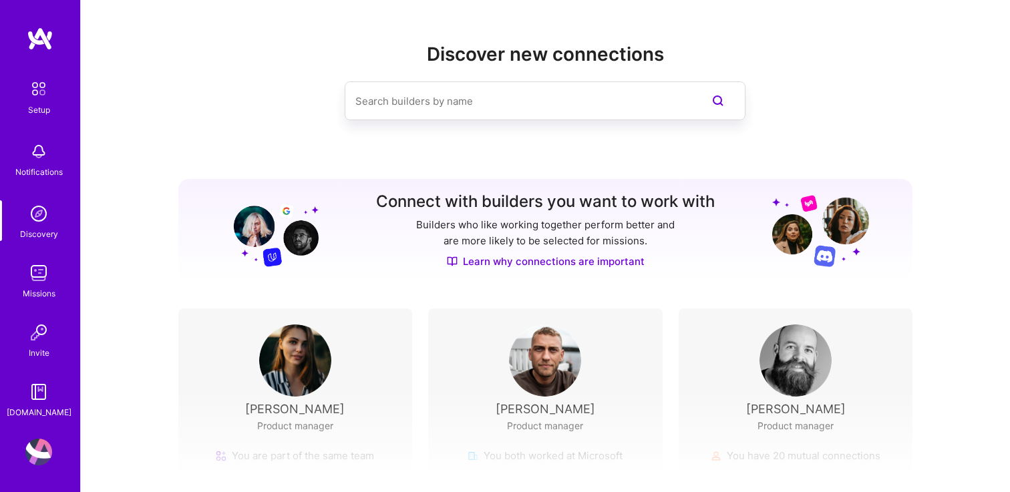
click at [423, 95] on input at bounding box center [518, 101] width 326 height 34
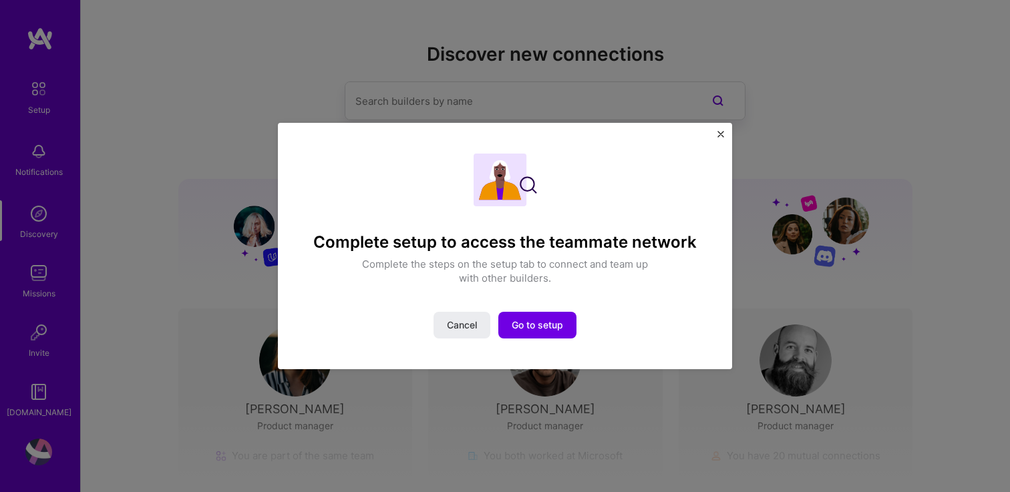
click at [722, 132] on img "Close" at bounding box center [720, 134] width 7 height 7
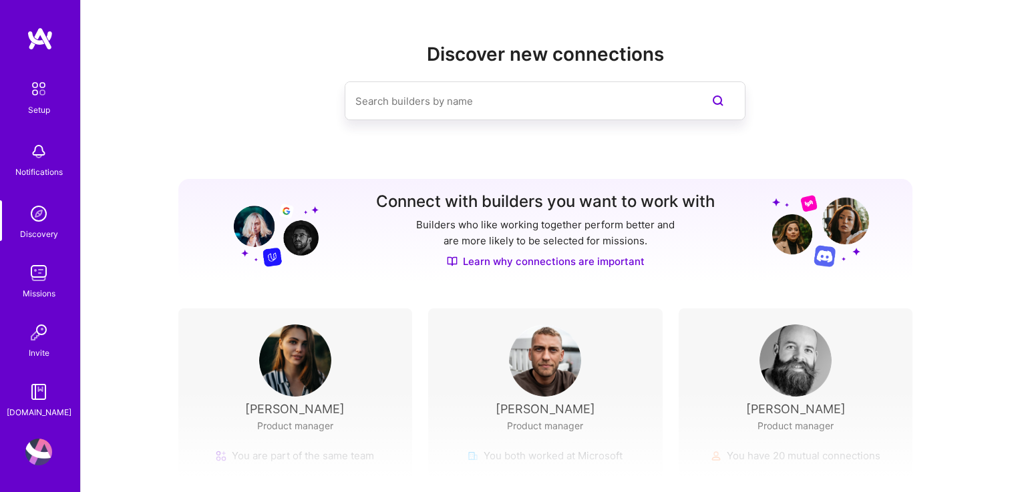
scroll to position [146, 0]
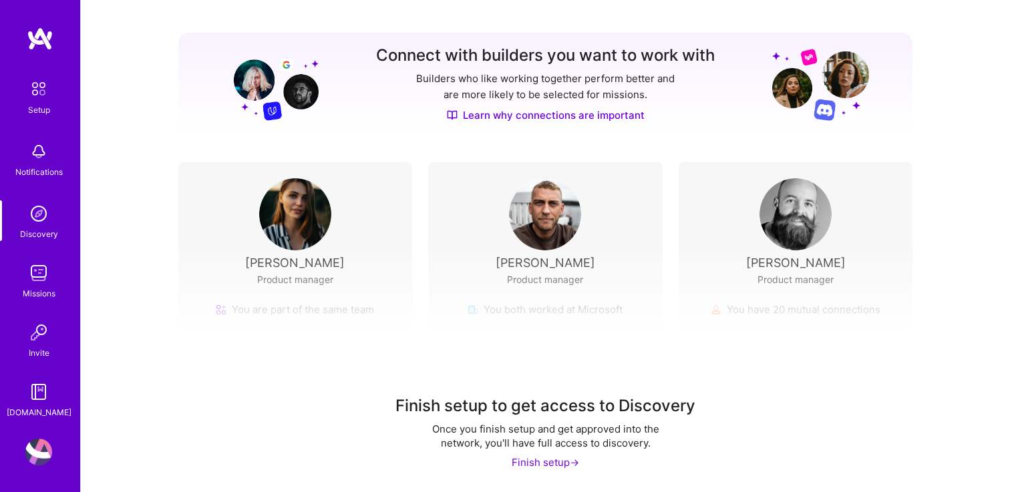
click at [538, 462] on div "Finish setup ->" at bounding box center [544, 462] width 67 height 14
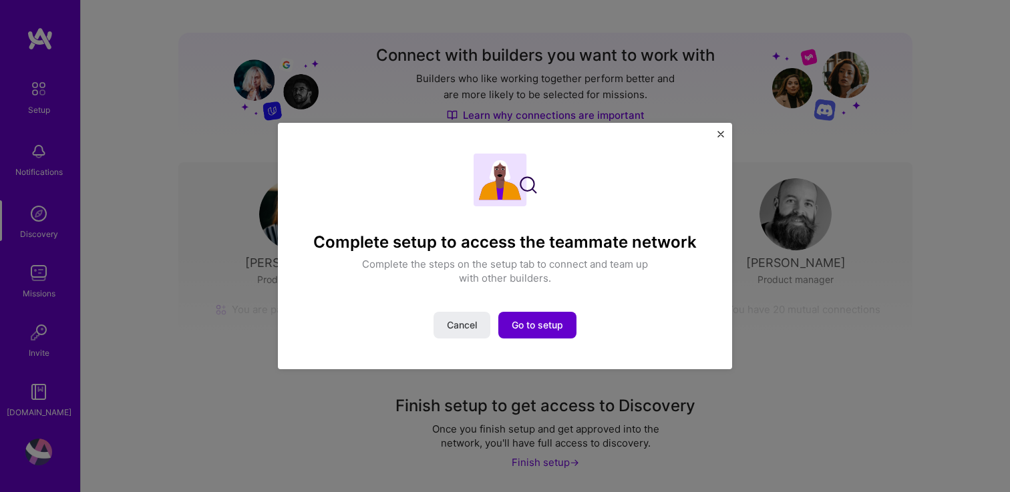
click at [545, 335] on button "Go to setup" at bounding box center [537, 325] width 78 height 27
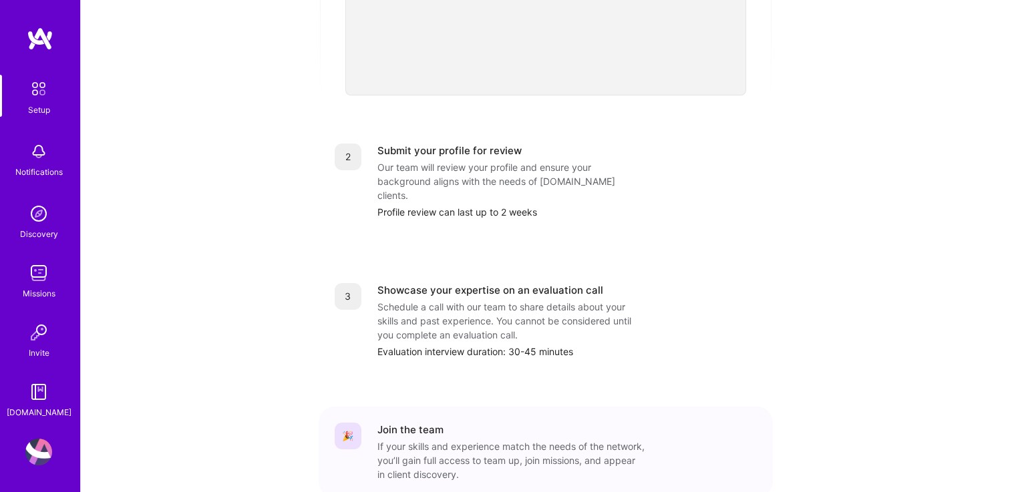
scroll to position [522, 0]
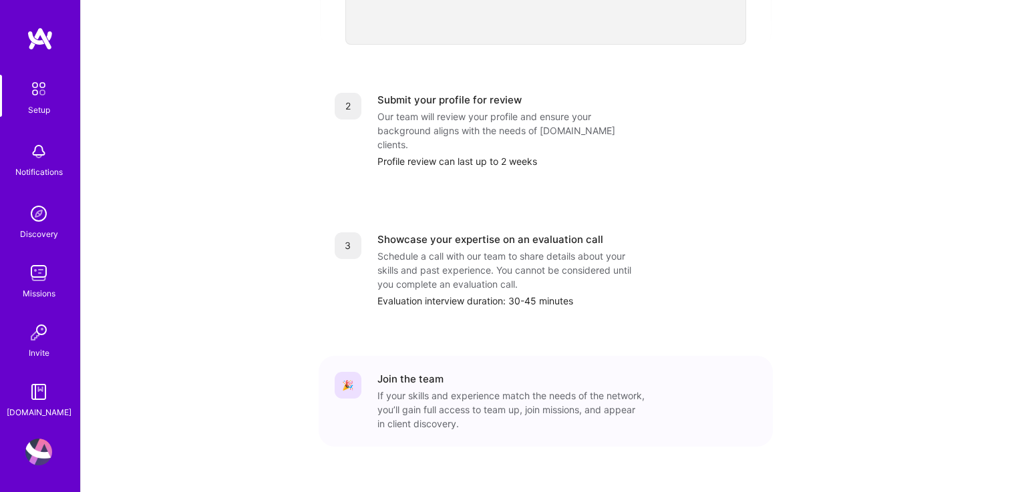
click at [453, 93] on div "Submit your profile for review Our team will review your profile and ensure you…" at bounding box center [566, 130] width 379 height 75
click at [453, 249] on div "Schedule a call with our team to share details about your skills and past exper…" at bounding box center [510, 270] width 267 height 42
click at [495, 356] on div "🎉 Join the team If your skills and experience match the needs of the network, y…" at bounding box center [545, 401] width 454 height 91
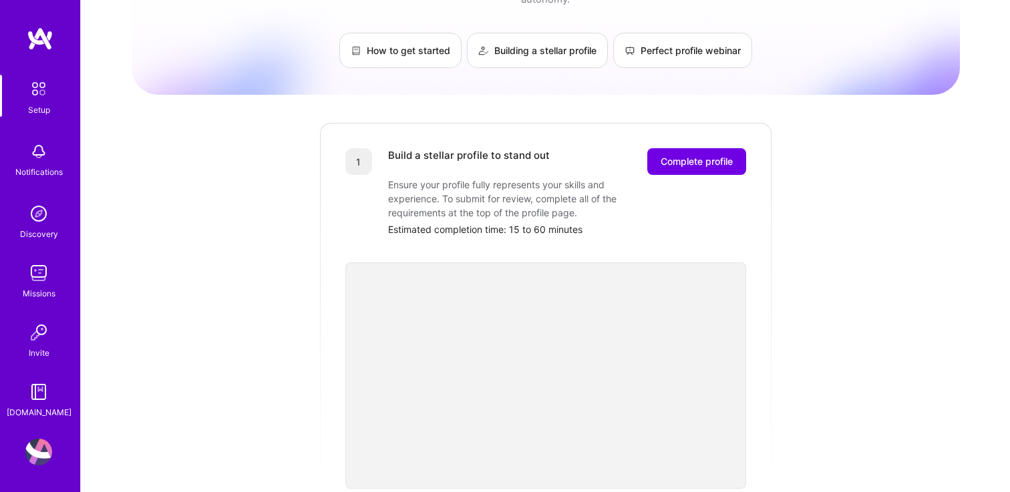
scroll to position [0, 0]
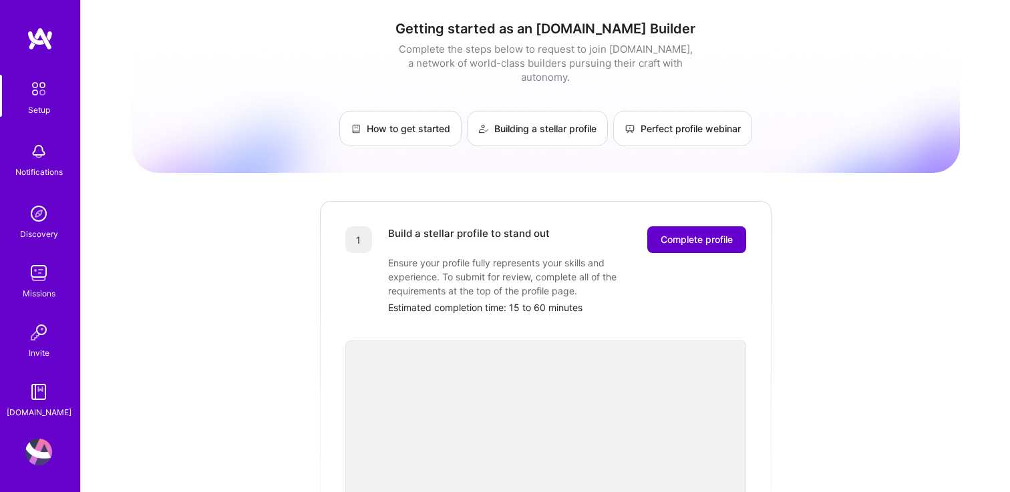
click at [674, 233] on span "Complete profile" at bounding box center [696, 239] width 72 height 13
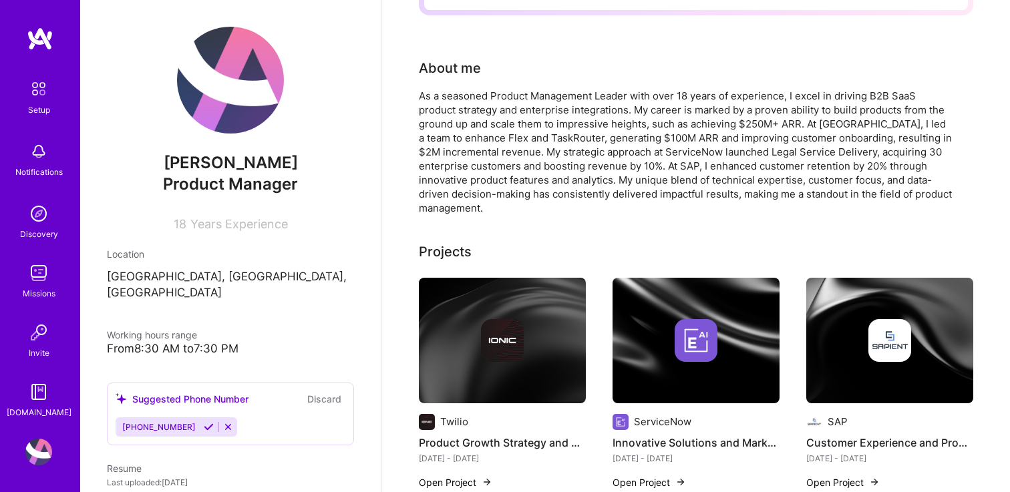
scroll to position [340, 0]
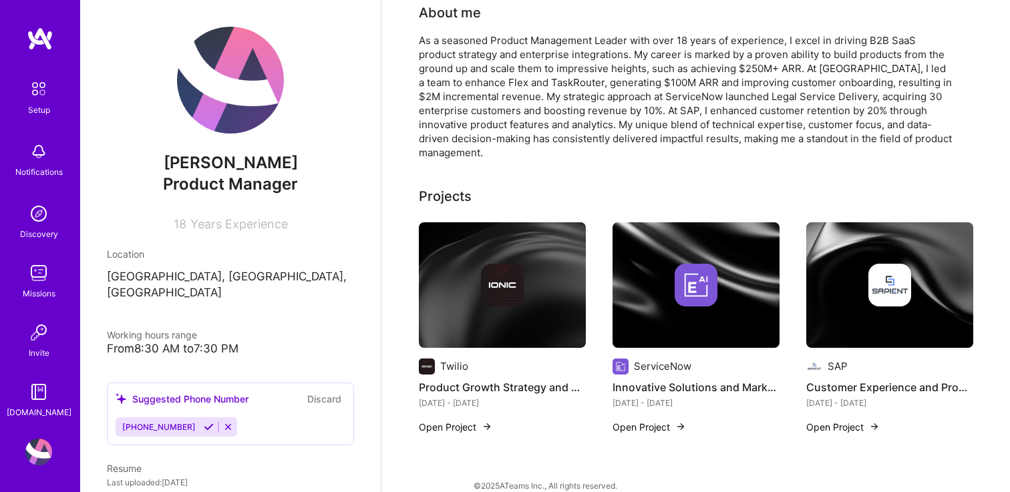
click at [497, 278] on img at bounding box center [502, 285] width 43 height 43
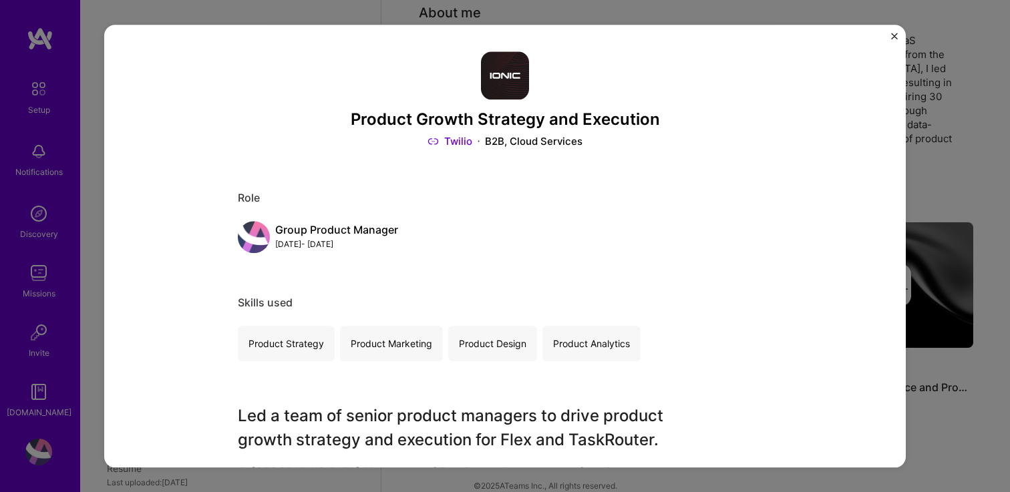
click at [935, 298] on div "Product Growth Strategy and Execution Twilio B2B, Cloud Services Role Group Pro…" at bounding box center [505, 246] width 1010 height 492
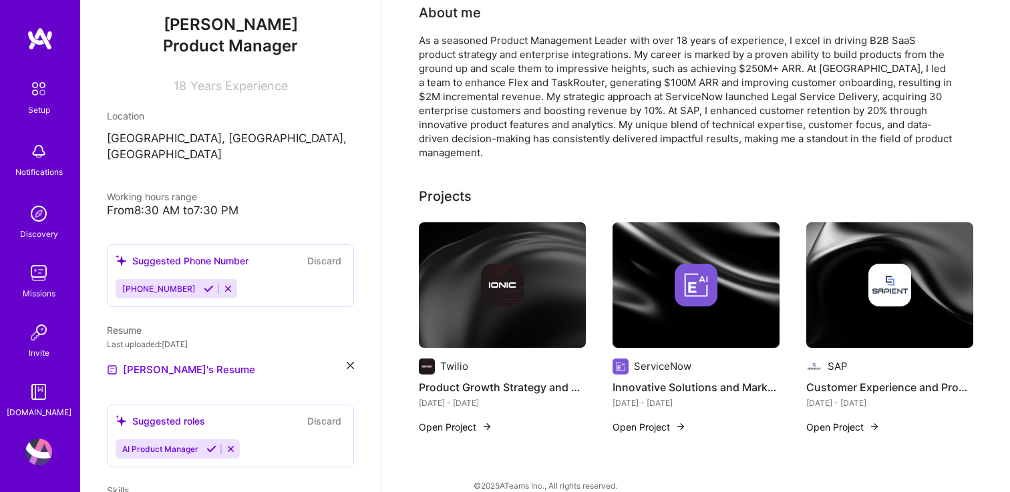
scroll to position [22, 0]
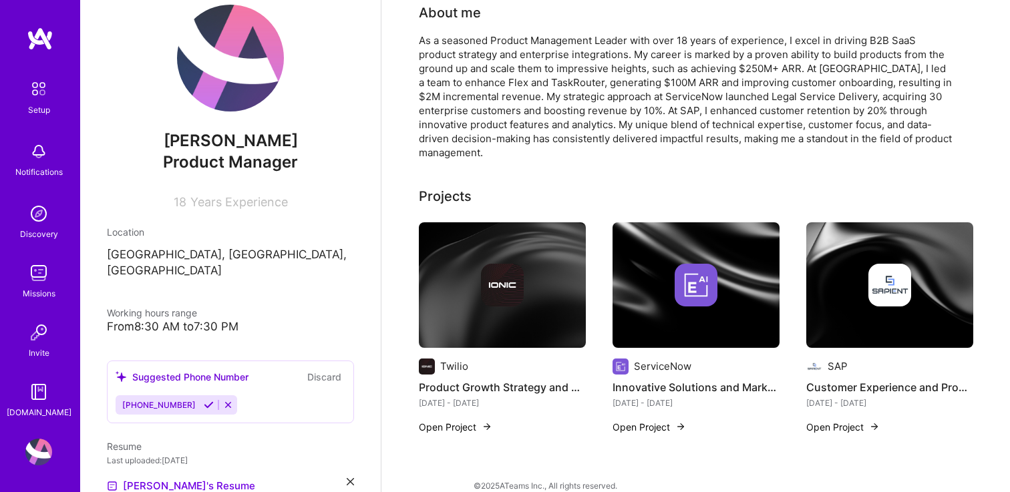
click at [315, 369] on button "Discard" at bounding box center [324, 376] width 42 height 15
click at [316, 369] on button "Discard" at bounding box center [324, 376] width 42 height 15
click at [349, 478] on icon at bounding box center [350, 481] width 7 height 7
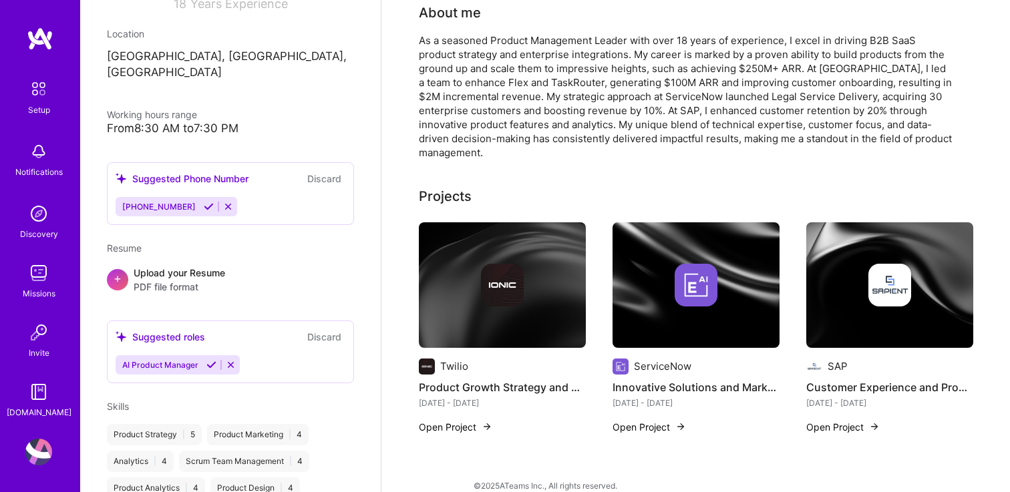
scroll to position [232, 0]
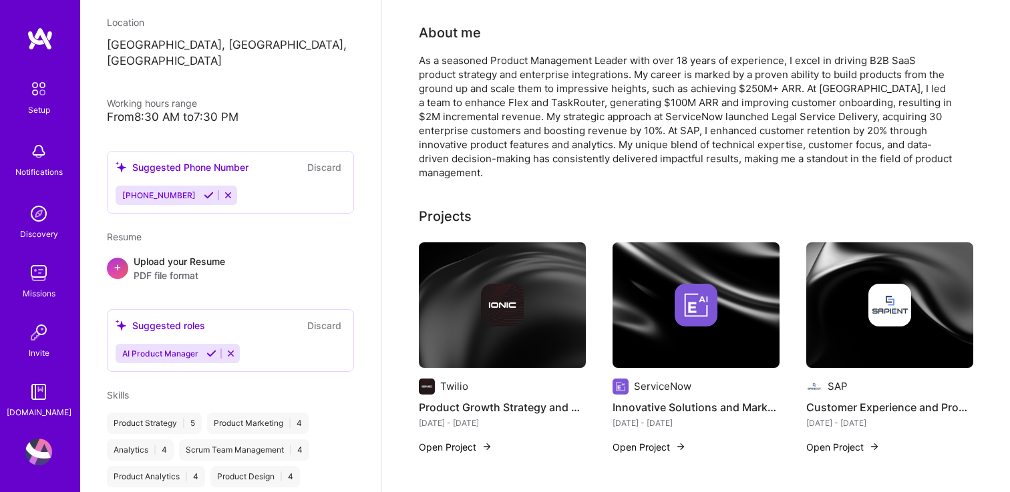
click at [323, 318] on button "Discard" at bounding box center [324, 325] width 42 height 15
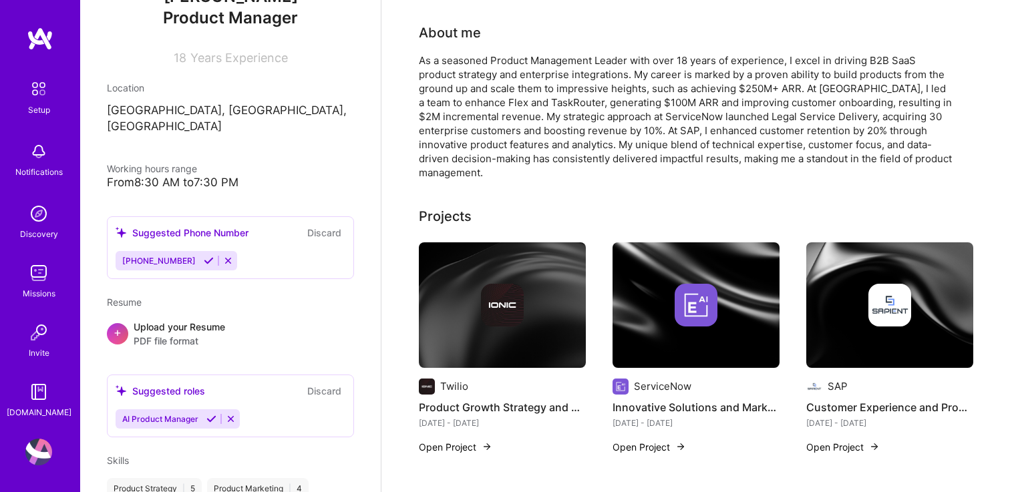
scroll to position [0, 0]
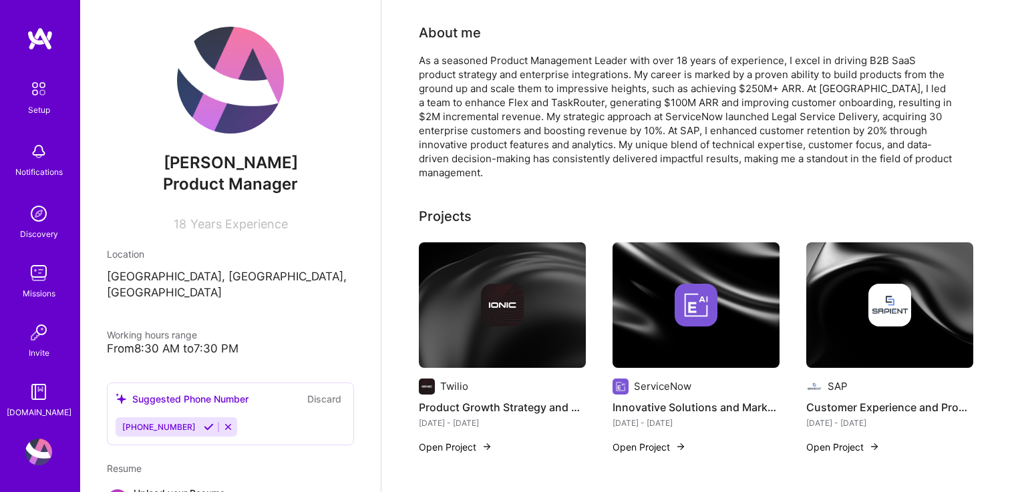
click at [331, 391] on button "Discard" at bounding box center [324, 398] width 42 height 15
click at [316, 391] on button "Discard" at bounding box center [324, 398] width 42 height 15
click at [223, 422] on icon at bounding box center [228, 427] width 10 height 10
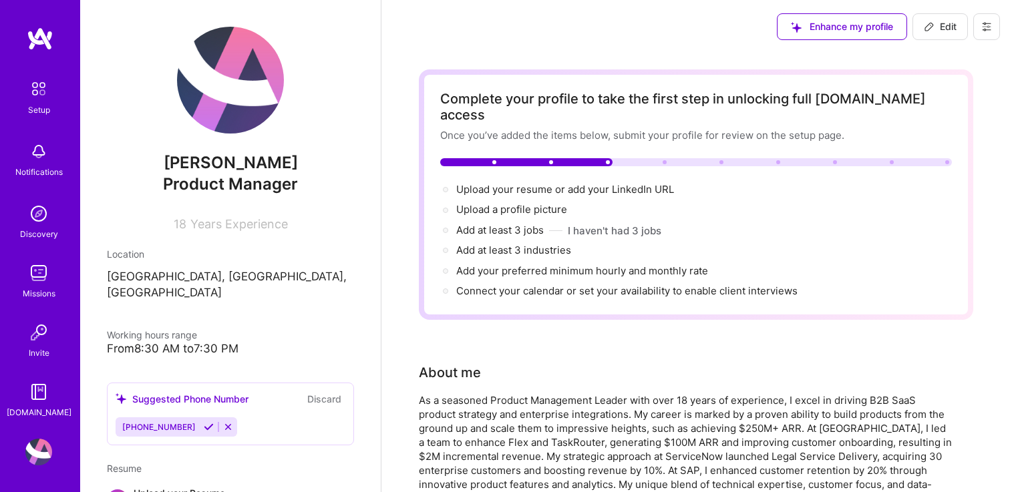
click at [985, 21] on button at bounding box center [986, 26] width 27 height 27
click at [935, 59] on button "Settings" at bounding box center [949, 57] width 100 height 34
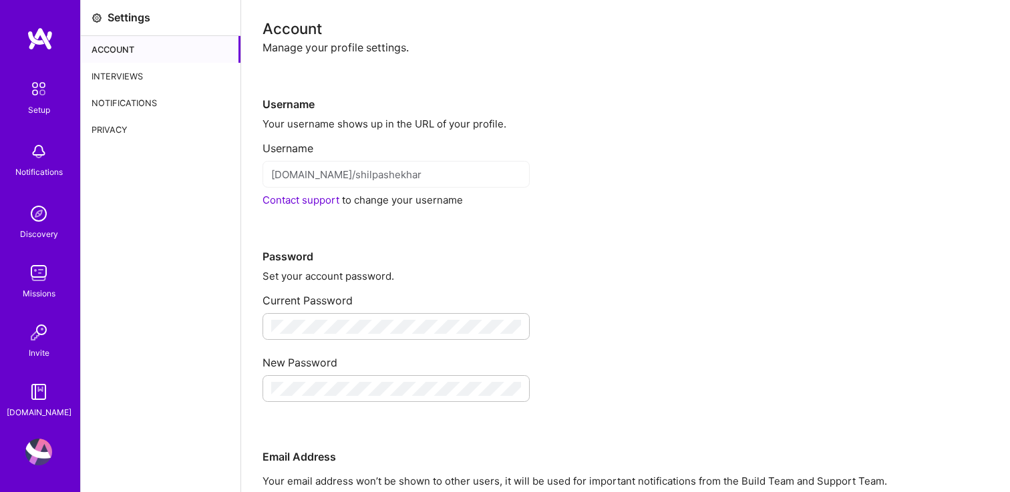
click at [115, 77] on div "Interviews" at bounding box center [161, 76] width 160 height 27
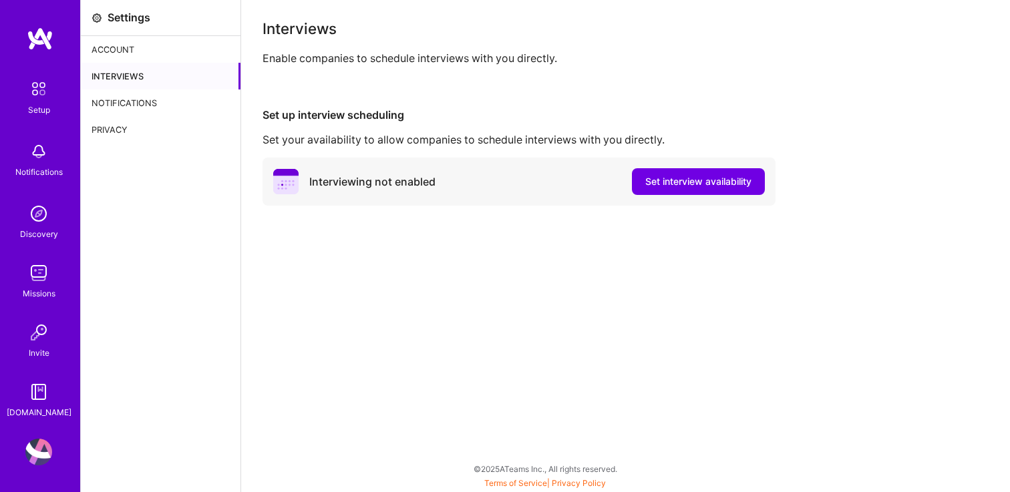
click at [116, 50] on div "Account" at bounding box center [161, 49] width 160 height 27
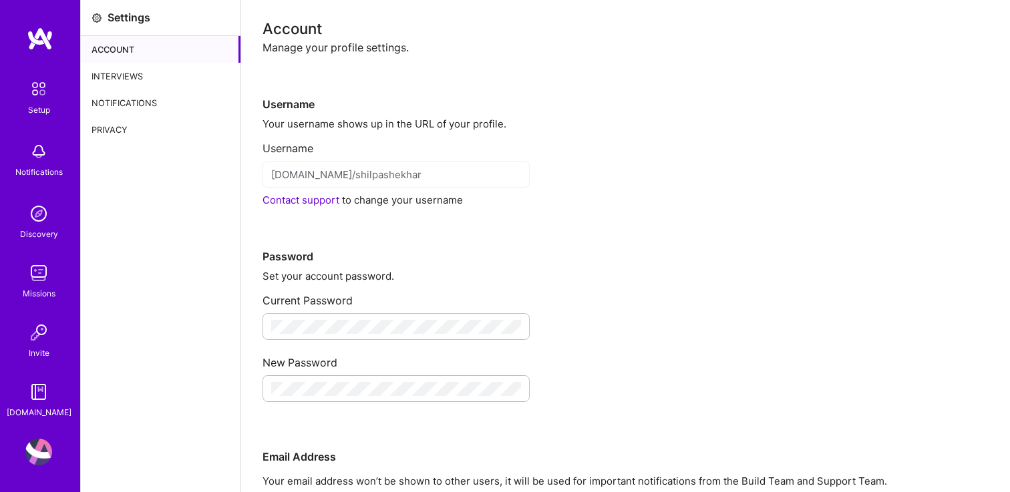
click at [112, 71] on div "Interviews" at bounding box center [161, 76] width 160 height 27
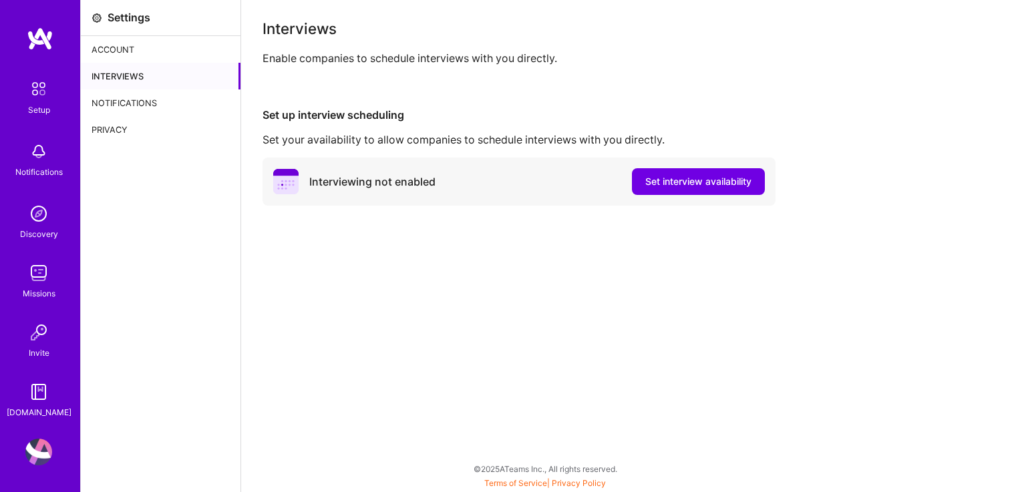
click at [112, 105] on div "Notifications" at bounding box center [161, 102] width 160 height 27
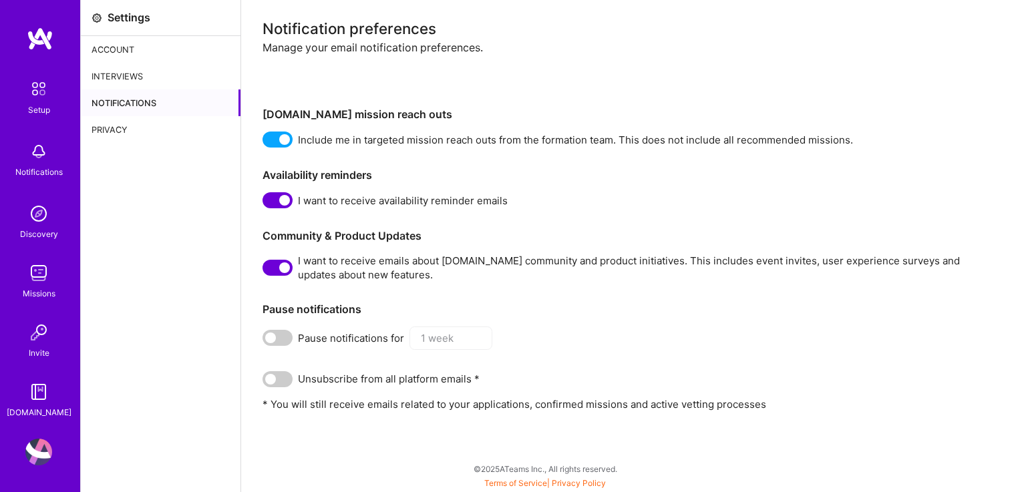
click at [266, 266] on span at bounding box center [277, 268] width 30 height 16
click at [265, 270] on input "checkbox" at bounding box center [265, 270] width 0 height 0
click at [276, 197] on span at bounding box center [277, 200] width 30 height 16
click at [265, 203] on input "checkbox" at bounding box center [265, 203] width 0 height 0
click at [271, 139] on span at bounding box center [277, 140] width 30 height 16
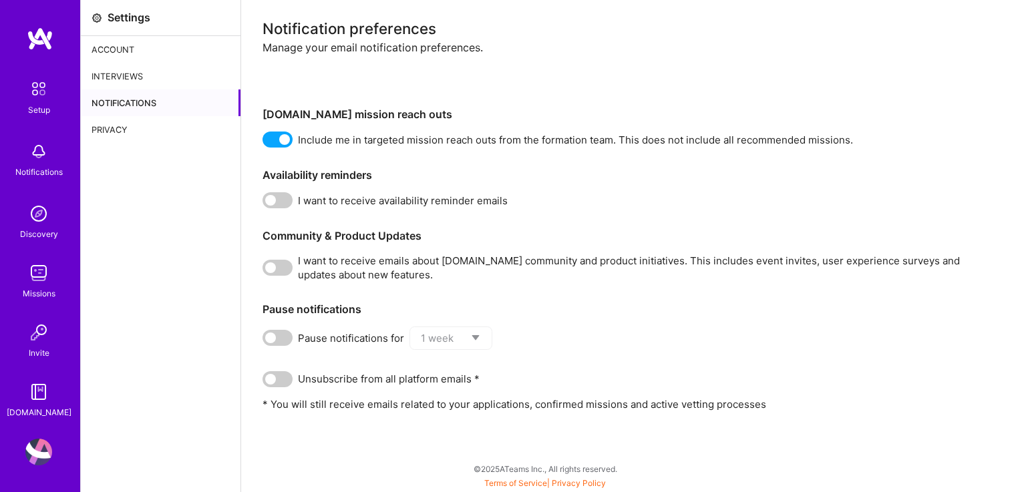
click at [265, 142] on input "checkbox" at bounding box center [265, 142] width 0 height 0
click at [280, 375] on span at bounding box center [277, 379] width 30 height 16
click at [265, 382] on input "checkbox" at bounding box center [265, 382] width 0 height 0
click at [278, 383] on span at bounding box center [277, 379] width 30 height 16
click at [265, 382] on input "checkbox" at bounding box center [265, 382] width 0 height 0
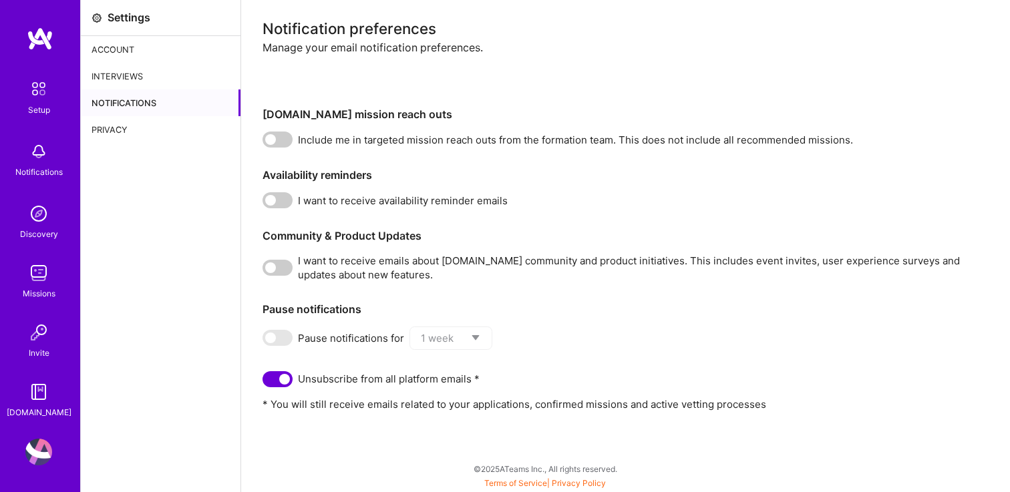
click at [126, 130] on div "Privacy" at bounding box center [161, 129] width 160 height 27
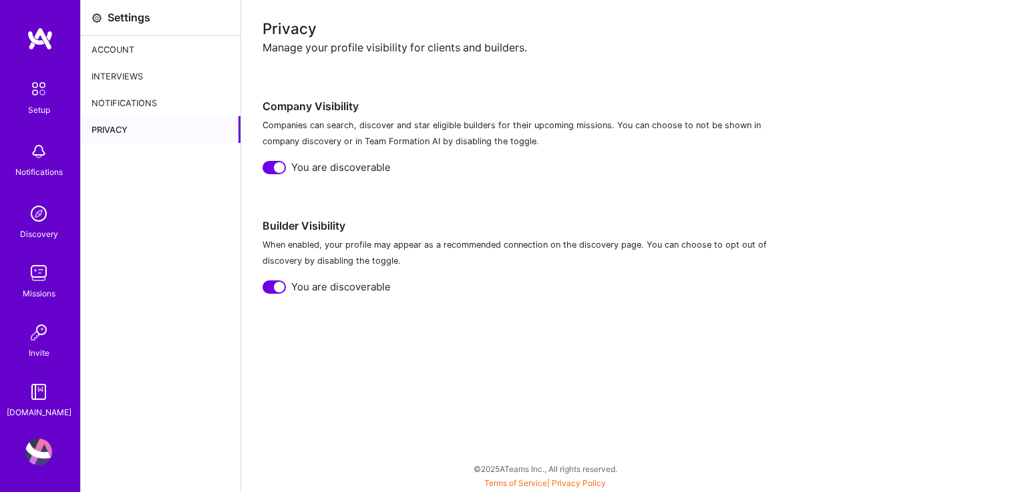
click at [268, 166] on div at bounding box center [273, 167] width 23 height 13
click at [272, 284] on div at bounding box center [273, 286] width 23 height 13
click at [117, 53] on div "Account" at bounding box center [161, 49] width 160 height 27
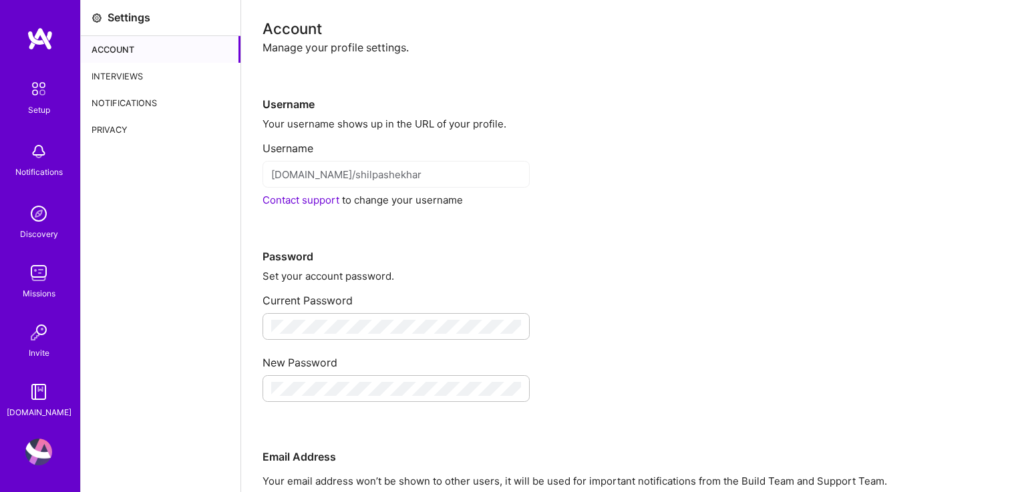
click at [339, 55] on div "Username" at bounding box center [625, 83] width 726 height 57
click at [110, 132] on div "Privacy" at bounding box center [161, 129] width 160 height 27
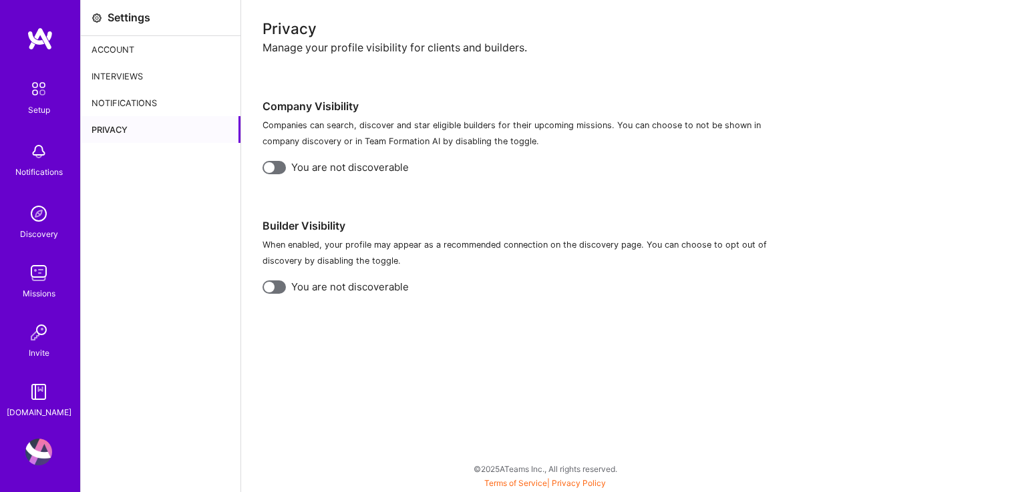
click at [110, 113] on div "Notifications" at bounding box center [161, 102] width 160 height 27
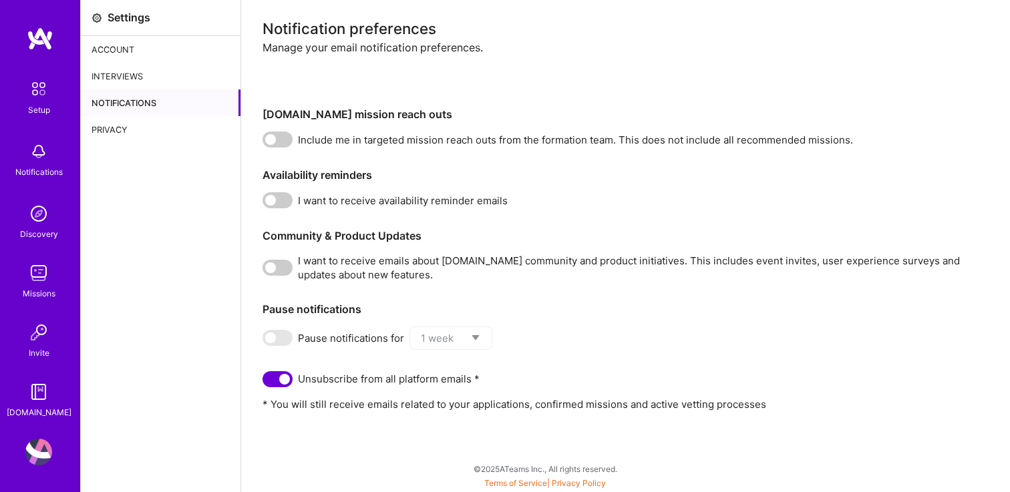
click at [114, 77] on div "Interviews" at bounding box center [161, 76] width 160 height 27
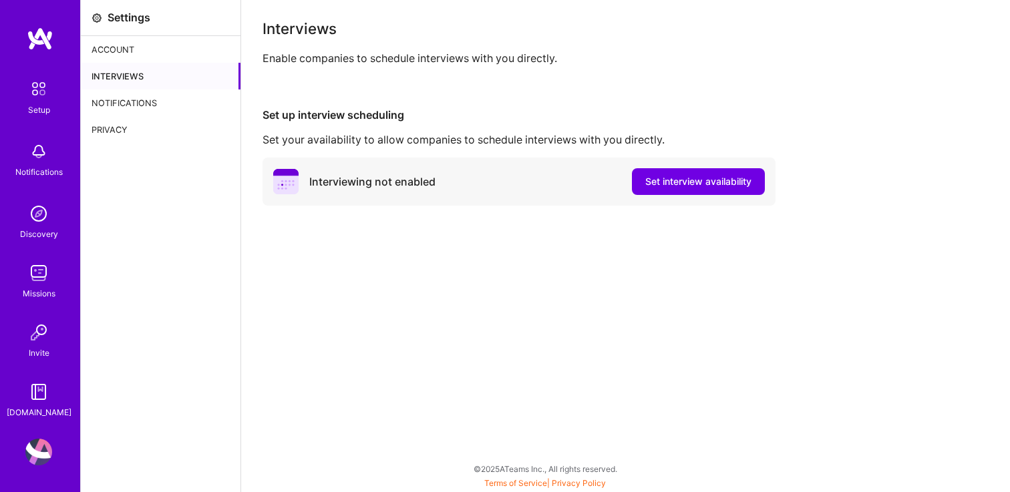
click at [124, 53] on div "Account" at bounding box center [161, 49] width 160 height 27
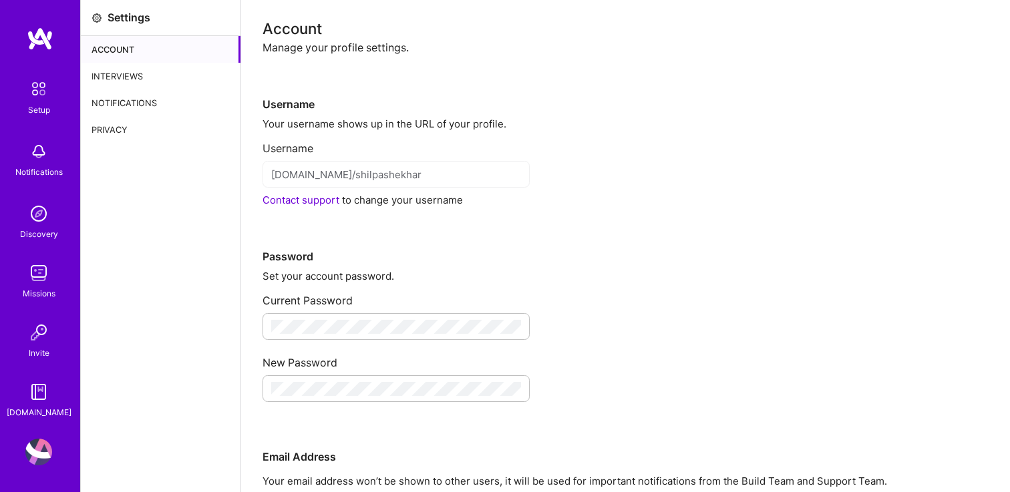
click at [34, 164] on img at bounding box center [38, 151] width 27 height 27
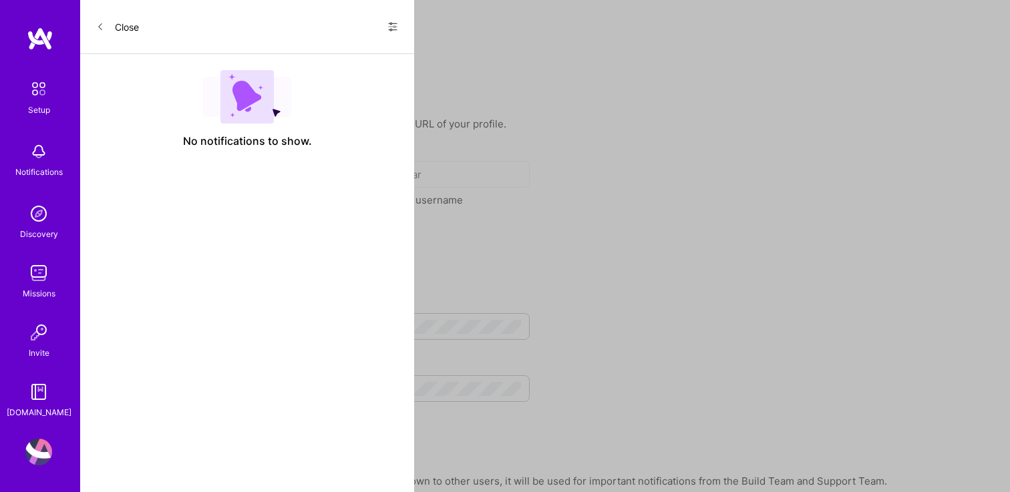
click at [115, 23] on button "Close" at bounding box center [117, 26] width 43 height 21
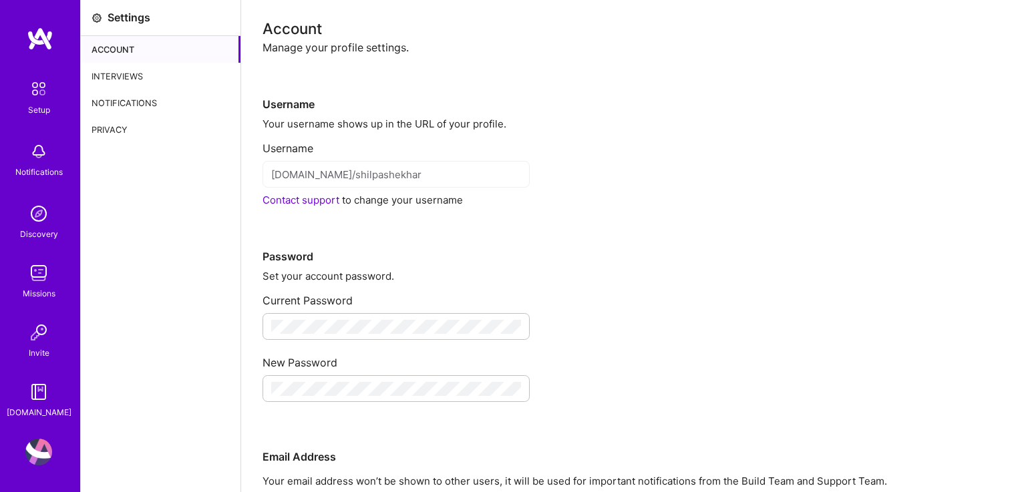
click at [37, 443] on img at bounding box center [38, 452] width 27 height 27
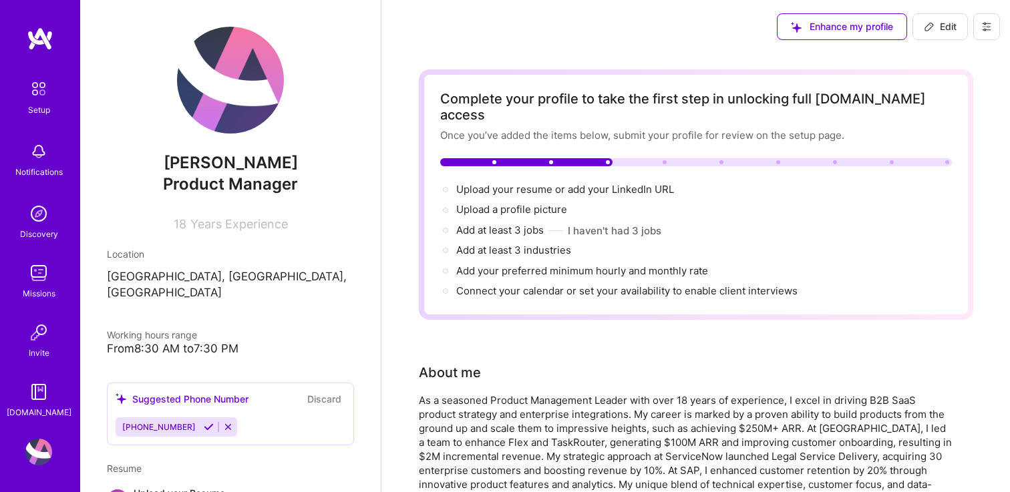
click at [944, 29] on span "Edit" at bounding box center [939, 26] width 33 height 13
select select "US"
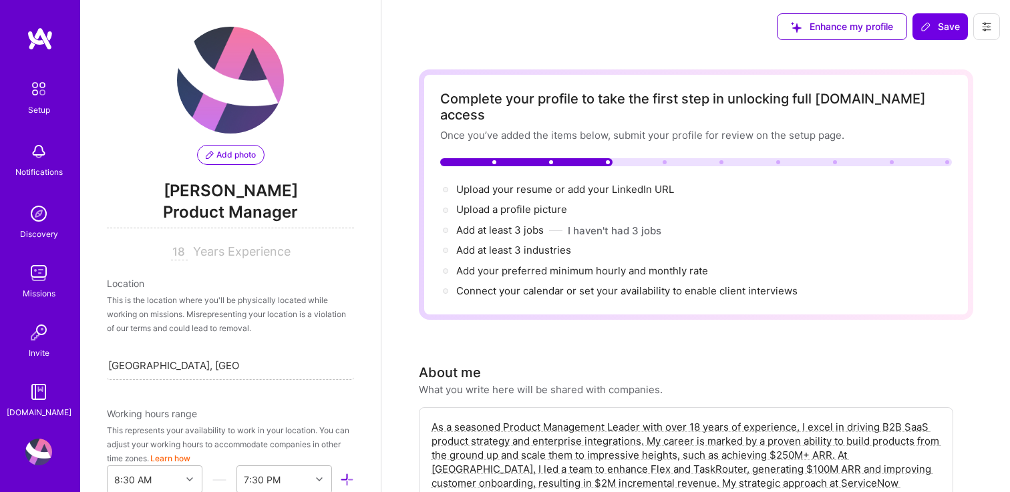
click at [990, 30] on icon at bounding box center [986, 26] width 11 height 11
click at [37, 95] on img at bounding box center [39, 89] width 28 height 28
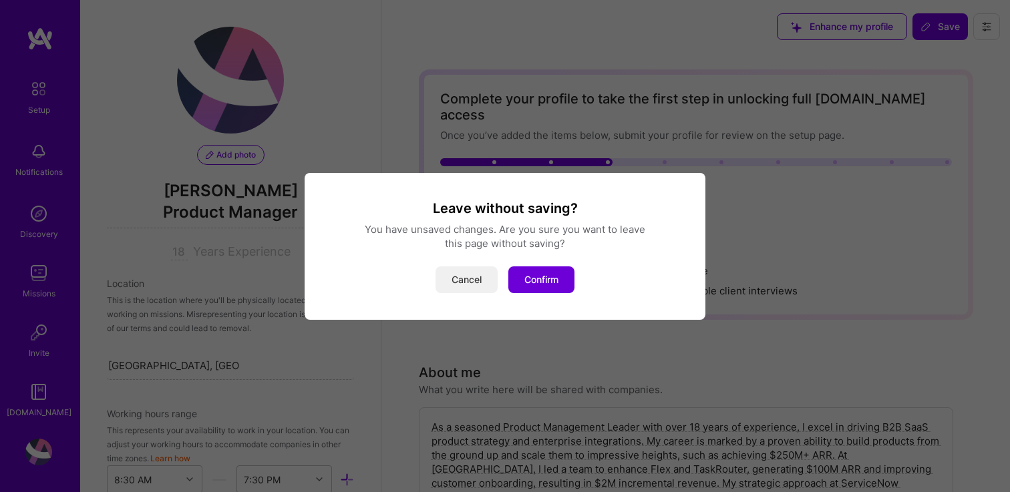
click at [467, 280] on button "Cancel" at bounding box center [466, 279] width 62 height 27
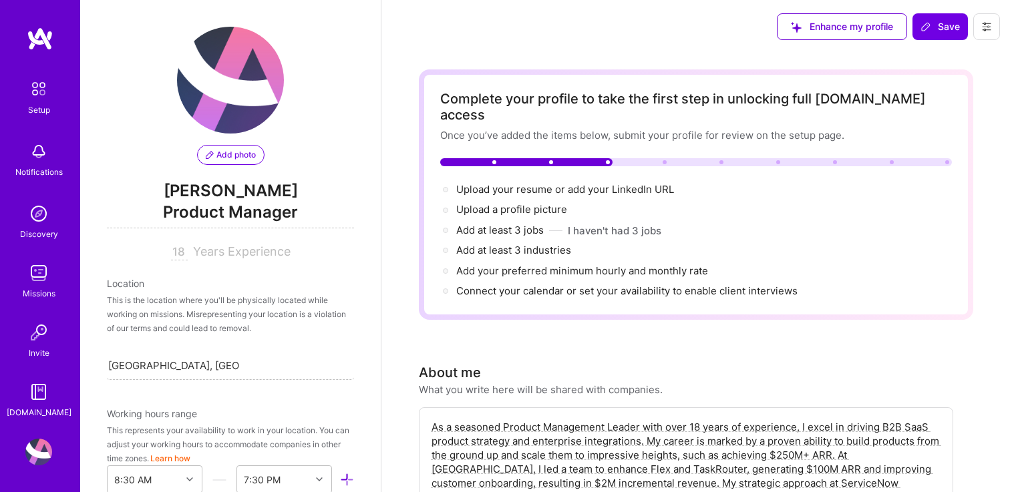
click at [992, 23] on button at bounding box center [986, 26] width 27 height 27
click at [954, 51] on button "Settings" at bounding box center [949, 57] width 100 height 34
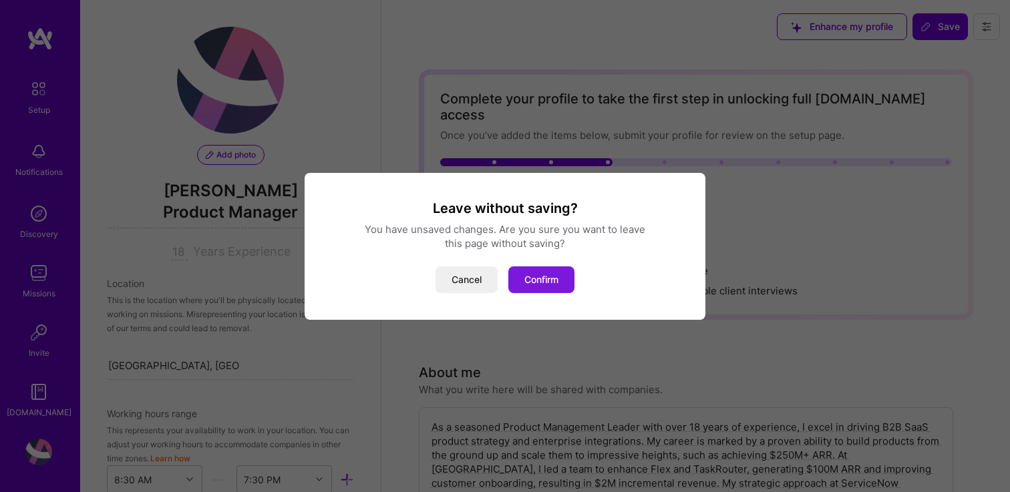
click at [531, 281] on button "Confirm" at bounding box center [541, 279] width 66 height 27
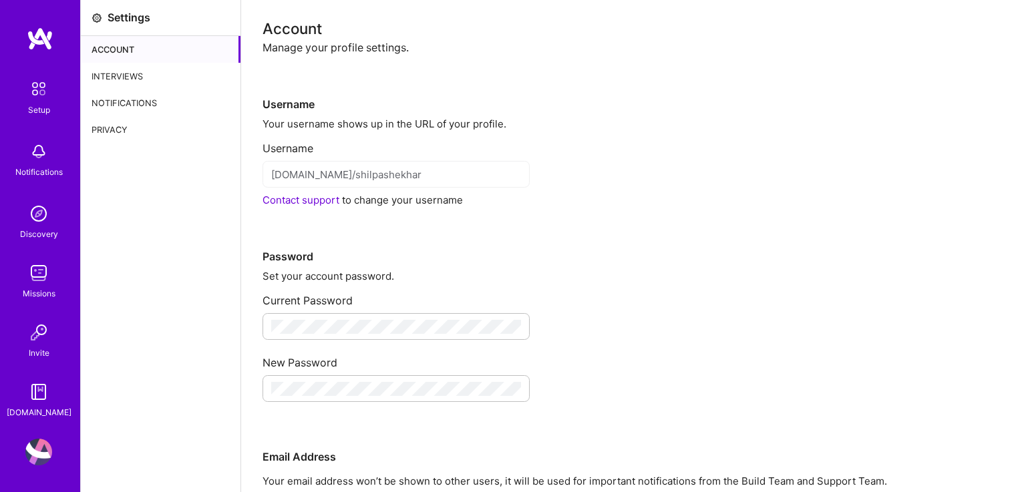
click at [118, 52] on div "Account" at bounding box center [161, 49] width 160 height 27
click at [115, 72] on div "Interviews" at bounding box center [161, 76] width 160 height 27
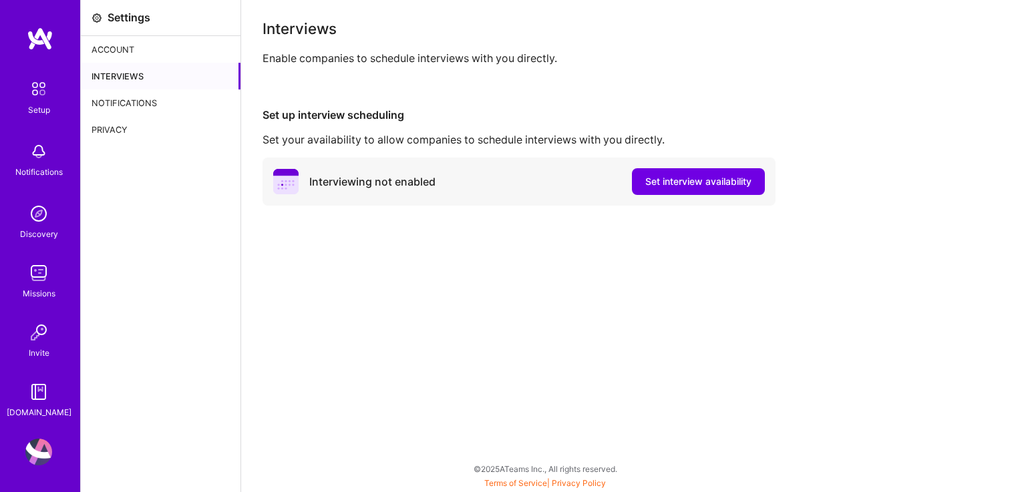
click at [115, 105] on div "Notifications" at bounding box center [161, 102] width 160 height 27
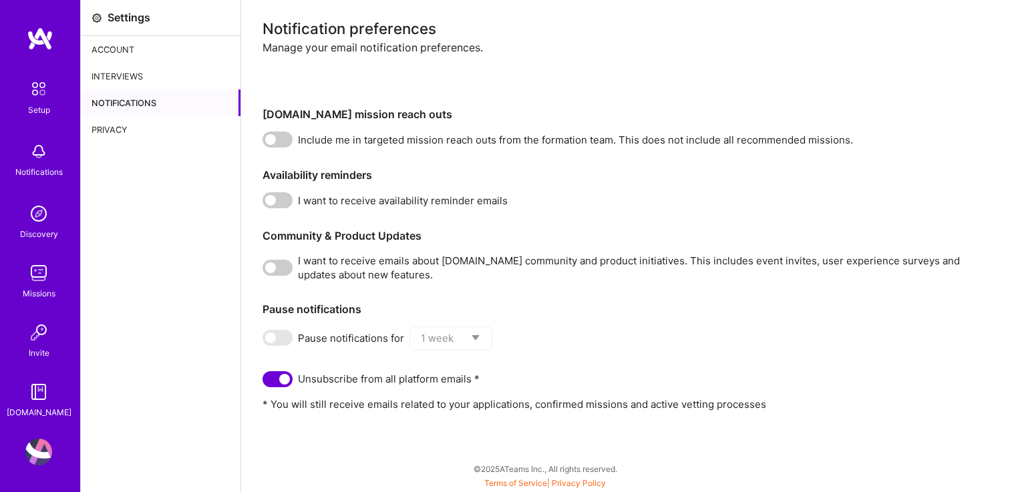
click at [103, 144] on div "Settings Account Interviews Notifications Privacy" at bounding box center [161, 246] width 160 height 492
click at [106, 128] on div "Privacy" at bounding box center [161, 129] width 160 height 27
